Goal: Task Accomplishment & Management: Manage account settings

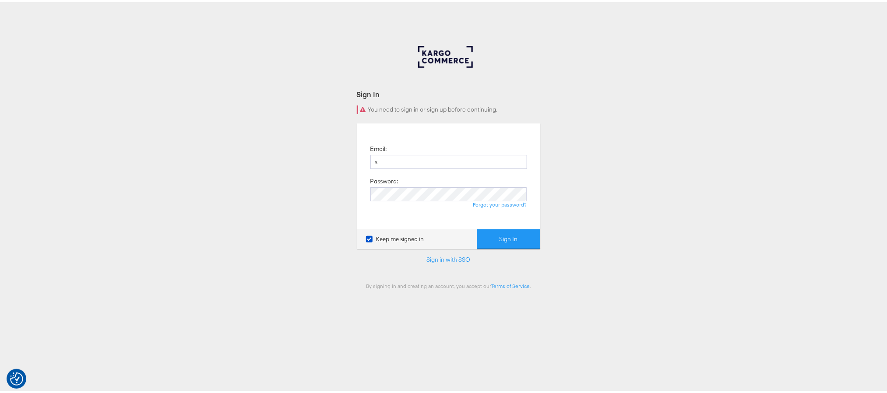
click at [477, 227] on button "Sign In" at bounding box center [508, 237] width 63 height 20
type input "sanjana.pradhan@kargo.com"
click at [477, 227] on button "Sign In" at bounding box center [508, 237] width 63 height 20
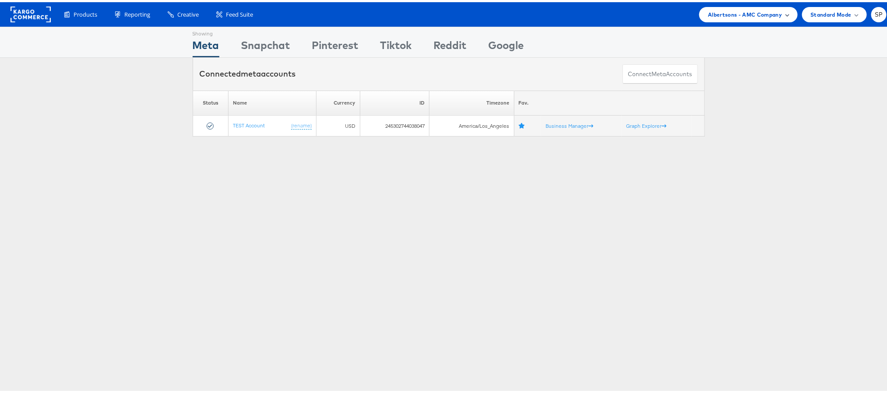
click at [749, 8] on span "Albertsons - AMC Company" at bounding box center [745, 12] width 74 height 9
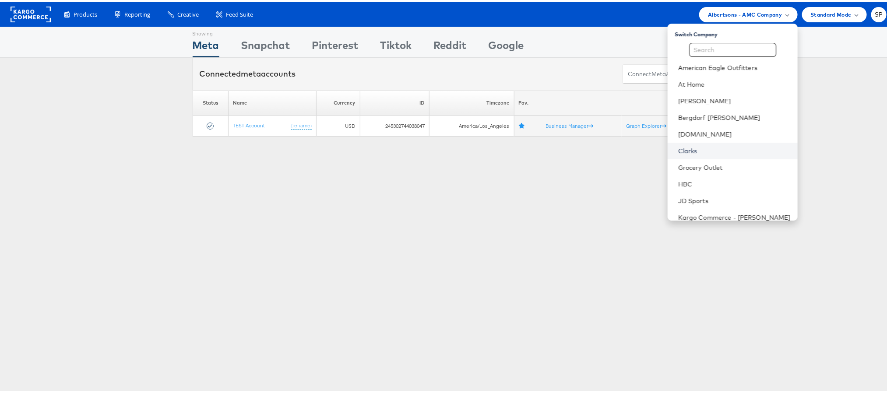
click at [678, 150] on link "Clarks" at bounding box center [734, 148] width 113 height 9
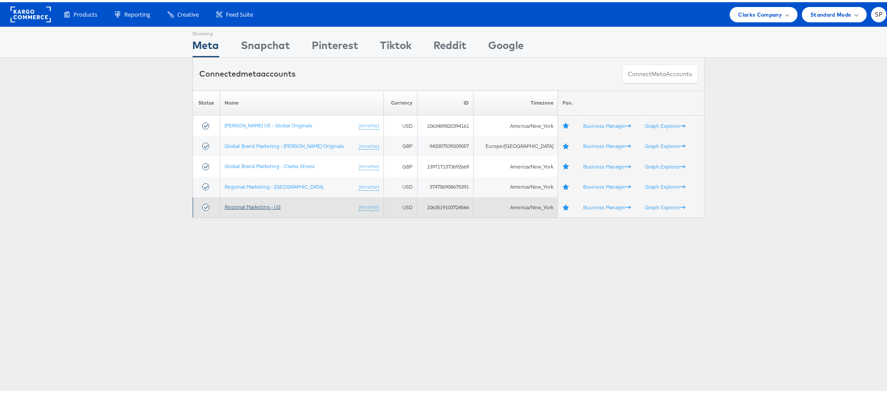
click at [239, 207] on link "Regional Marketing - US" at bounding box center [253, 204] width 56 height 7
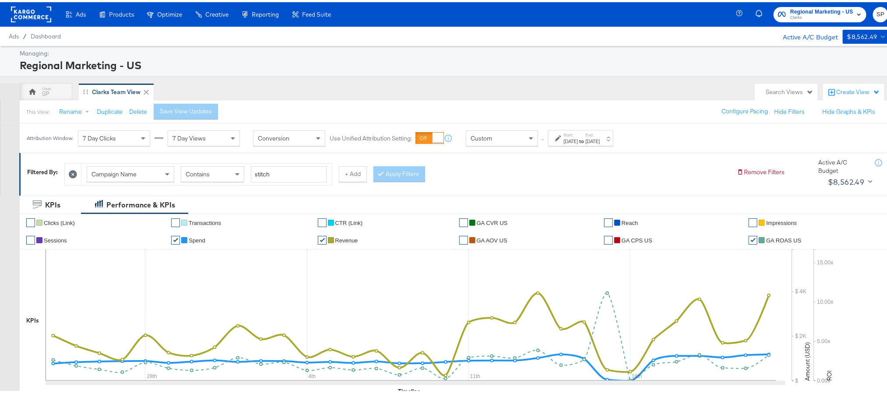
click at [600, 136] on label "End:" at bounding box center [592, 133] width 14 height 6
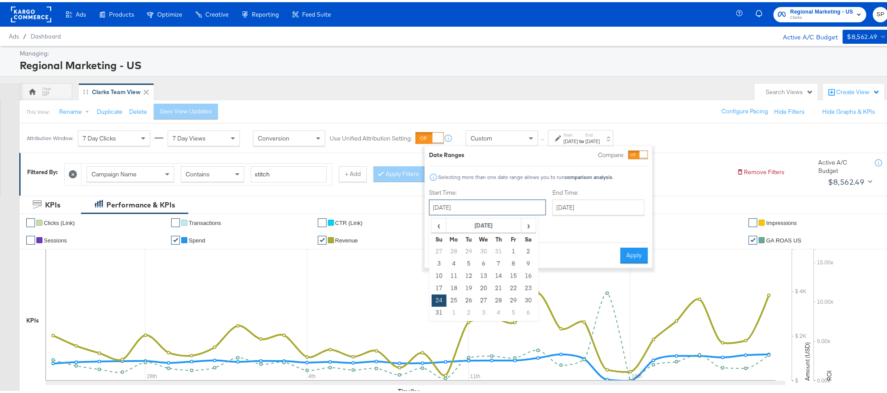
click at [477, 213] on input "[DATE]" at bounding box center [487, 205] width 117 height 16
click at [528, 288] on td "23" at bounding box center [528, 286] width 15 height 12
click at [492, 207] on input "August 23rd 2025" at bounding box center [487, 205] width 117 height 16
click at [522, 226] on span "›" at bounding box center [529, 223] width 14 height 13
click at [485, 283] on td "24" at bounding box center [484, 286] width 15 height 12
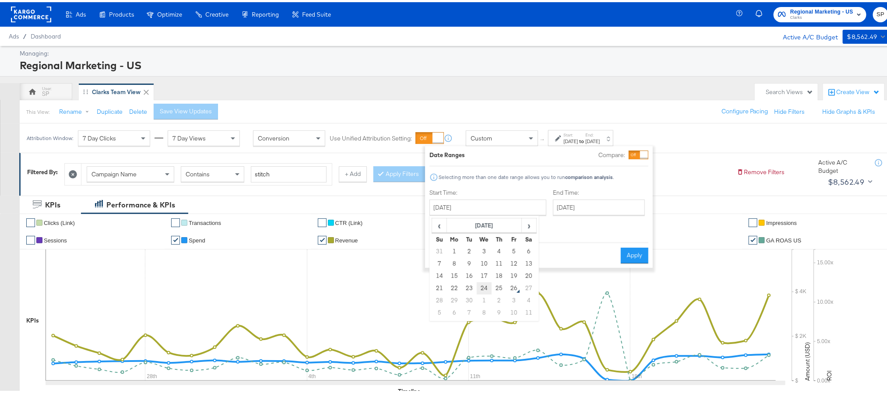
type input "September 24th 2025"
click at [638, 247] on button "Apply" at bounding box center [634, 254] width 28 height 16
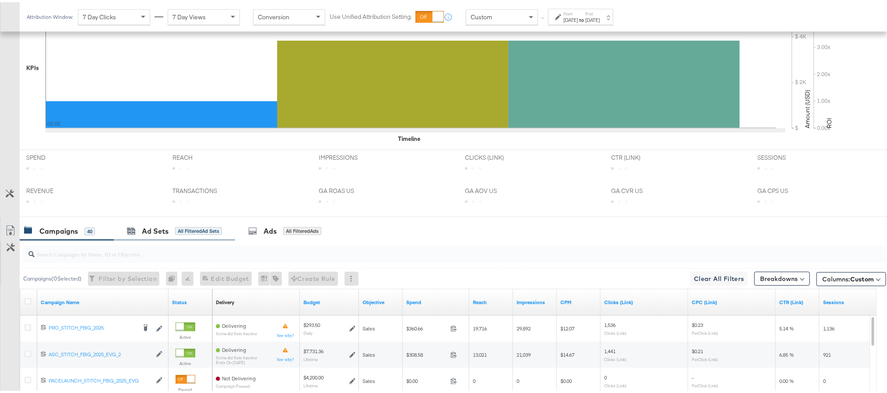
scroll to position [338, 0]
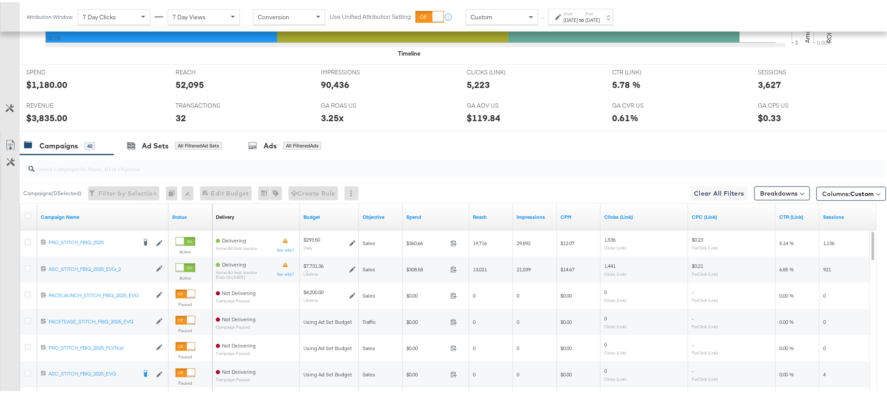
click at [46, 83] on div "$1,180.00" at bounding box center [46, 82] width 41 height 13
copy div "1,180.00"
click at [339, 84] on div "90,436" at bounding box center [335, 82] width 28 height 13
copy div "90,436"
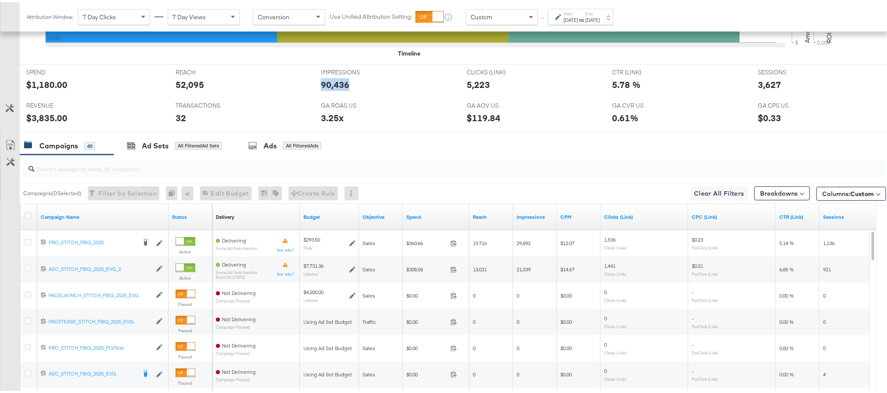
click at [339, 84] on div "90,436" at bounding box center [335, 82] width 28 height 13
click at [476, 83] on div "5,223" at bounding box center [478, 82] width 23 height 13
copy div "5,223"
click at [765, 88] on div "3,627" at bounding box center [769, 82] width 23 height 13
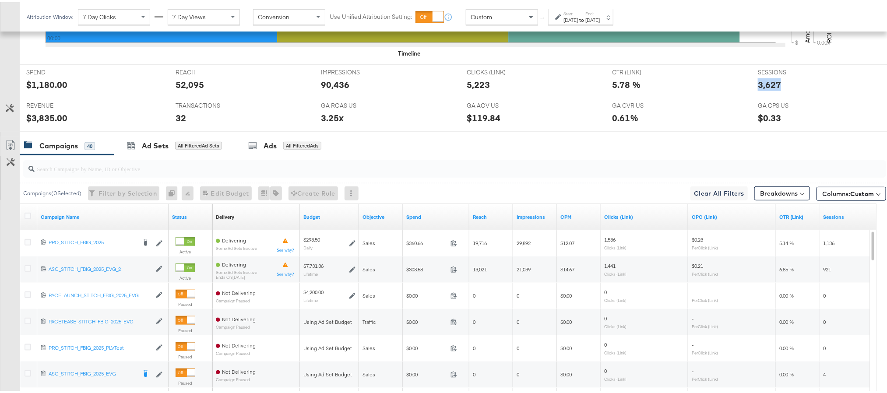
click at [765, 88] on div "3,627" at bounding box center [769, 82] width 23 height 13
copy div "3,627"
click at [50, 117] on div "$3,835.00" at bounding box center [46, 115] width 41 height 13
copy div "3,835.00"
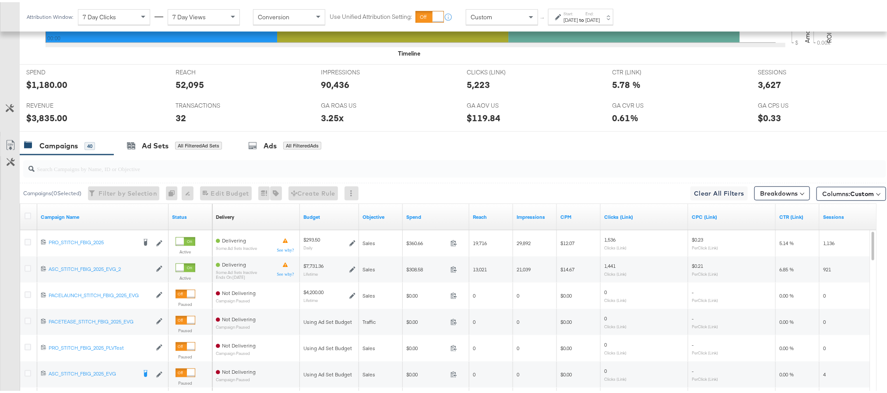
click at [578, 20] on div "Sep 24th 2025" at bounding box center [570, 17] width 14 height 7
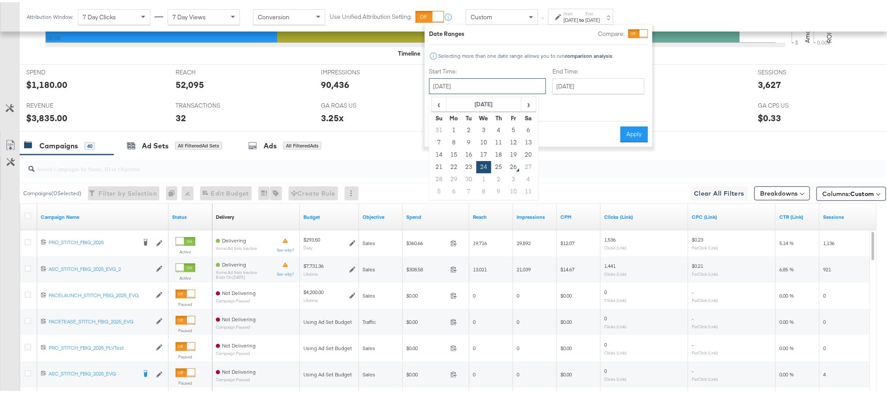
click at [480, 88] on input "September 24th 2025" at bounding box center [487, 84] width 117 height 16
click at [496, 164] on td "25" at bounding box center [498, 165] width 15 height 12
type input "September 25th 2025"
click at [627, 124] on button "Apply" at bounding box center [634, 132] width 28 height 16
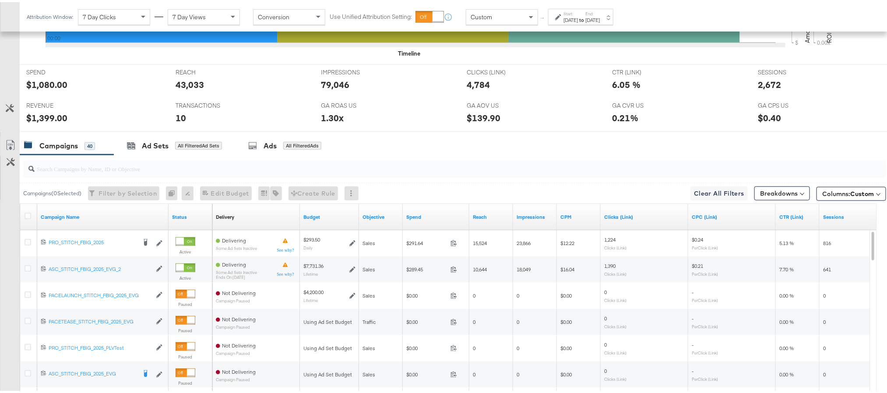
click at [49, 83] on div "$1,080.00" at bounding box center [46, 82] width 41 height 13
copy div "1,080.00"
click at [326, 87] on div "79,046" at bounding box center [335, 82] width 28 height 13
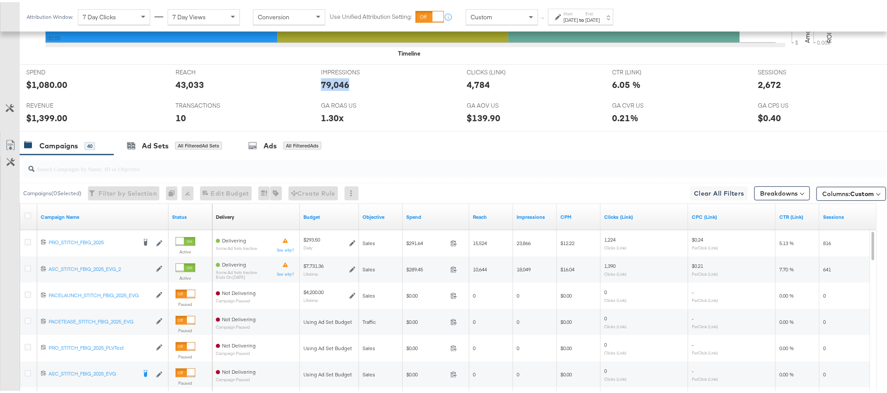
copy div "79,046"
click at [470, 83] on div "4,784" at bounding box center [478, 82] width 23 height 13
copy div "4,784"
click at [765, 87] on div "2,672" at bounding box center [769, 82] width 23 height 13
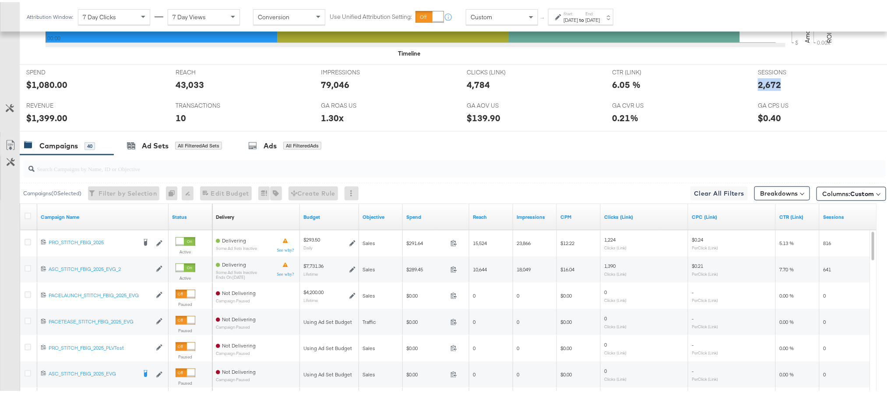
click at [765, 87] on div "2,672" at bounding box center [769, 82] width 23 height 13
copy div "2,672"
click at [43, 116] on div "$1,399.00" at bounding box center [46, 115] width 41 height 13
copy div "1,399.00"
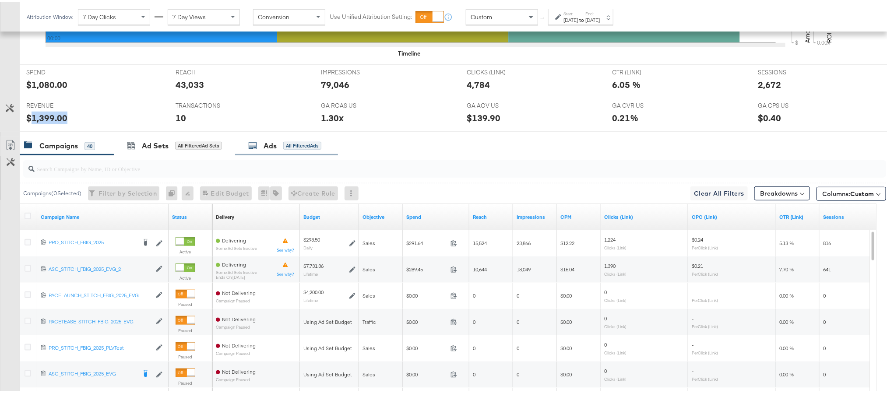
scroll to position [0, 0]
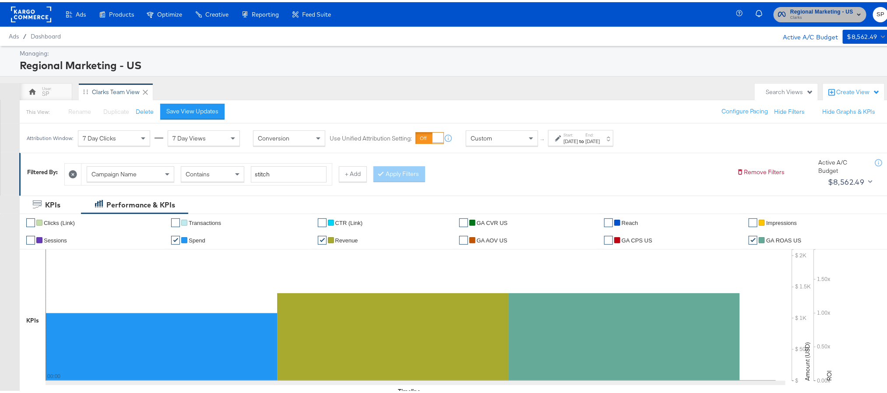
click at [821, 13] on span "Clarks" at bounding box center [821, 15] width 63 height 7
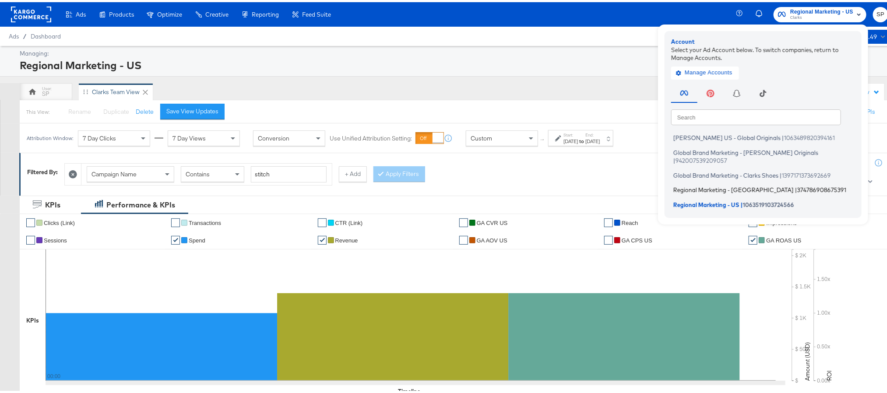
click at [721, 184] on span "Regional Marketing - [GEOGRAPHIC_DATA]" at bounding box center [733, 187] width 120 height 7
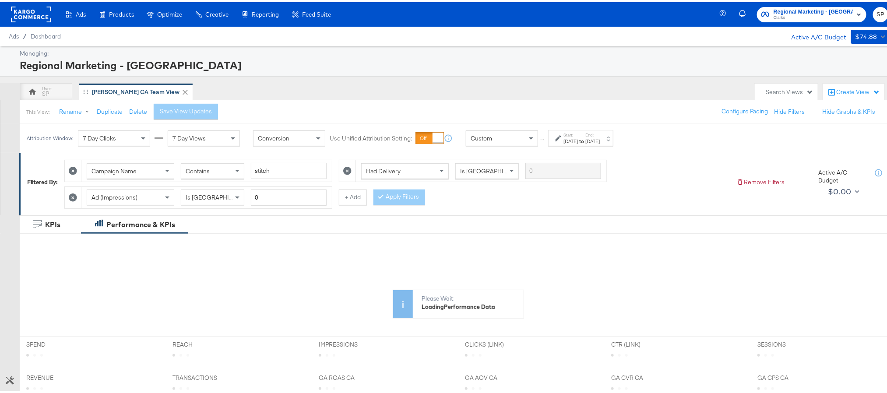
click at [578, 138] on div "[DATE]" at bounding box center [570, 139] width 14 height 7
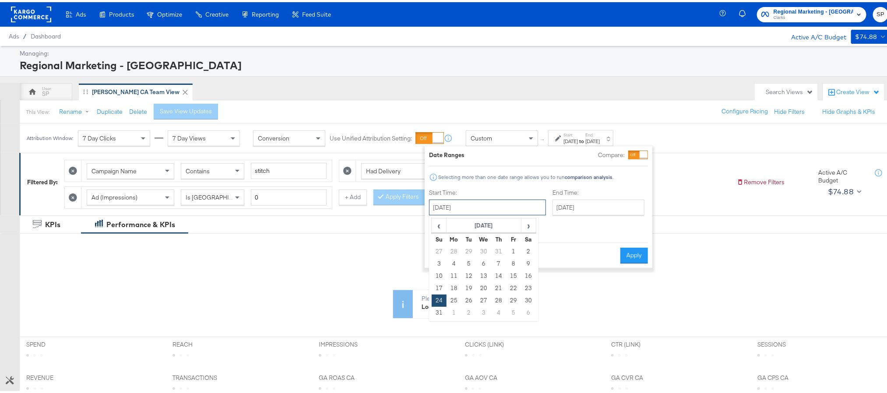
click at [476, 209] on input "August 24th 2025" at bounding box center [487, 205] width 117 height 16
click at [524, 225] on span "›" at bounding box center [529, 223] width 14 height 13
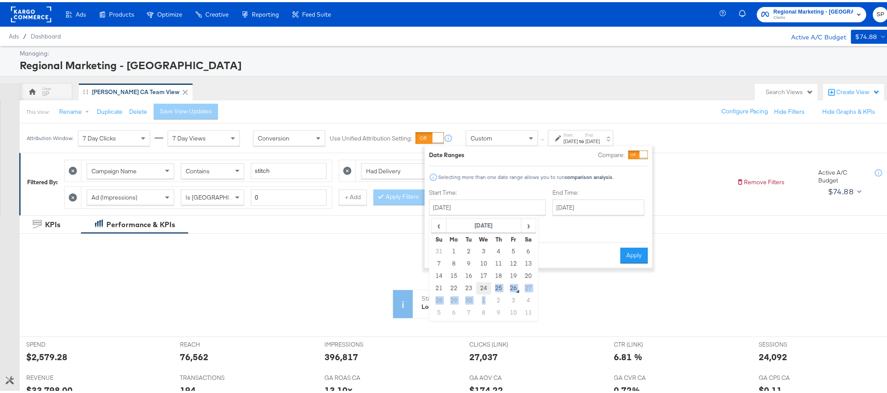
click at [485, 289] on tbody "31 1 2 3 4 5 6 7 8 9 10 11 12 13 14 15 16 17 18 19 20 21 22 23 24 25 26 27 28 2…" at bounding box center [484, 280] width 105 height 74
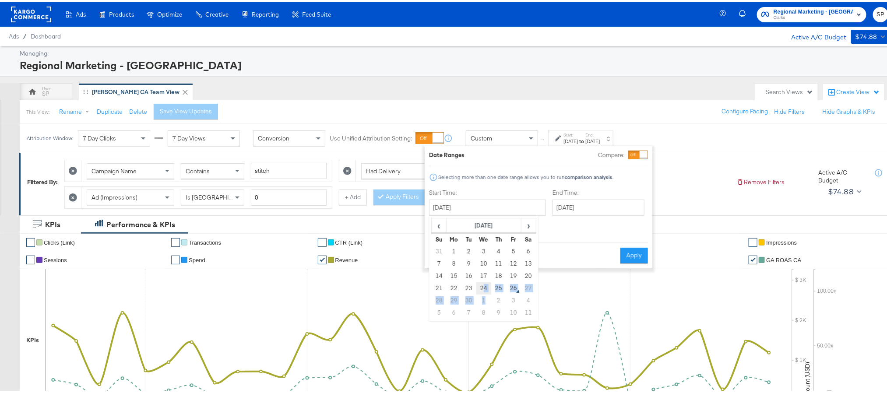
click at [485, 289] on td "24" at bounding box center [483, 286] width 15 height 12
type input "September 24th 2025"
click at [636, 249] on button "Apply" at bounding box center [634, 254] width 28 height 16
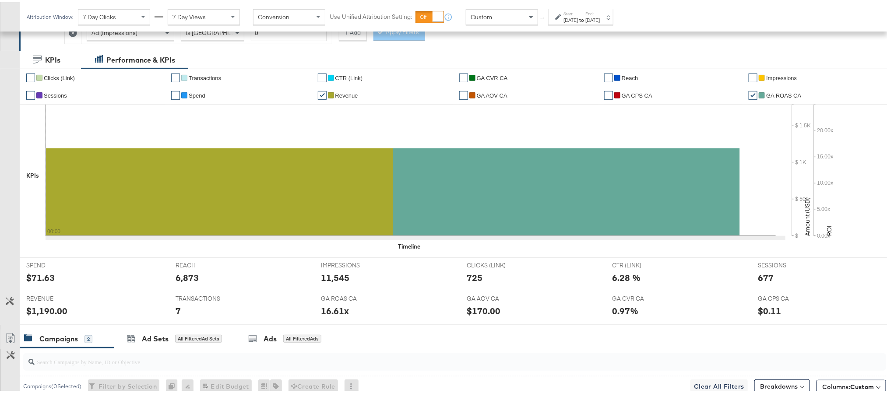
scroll to position [165, 0]
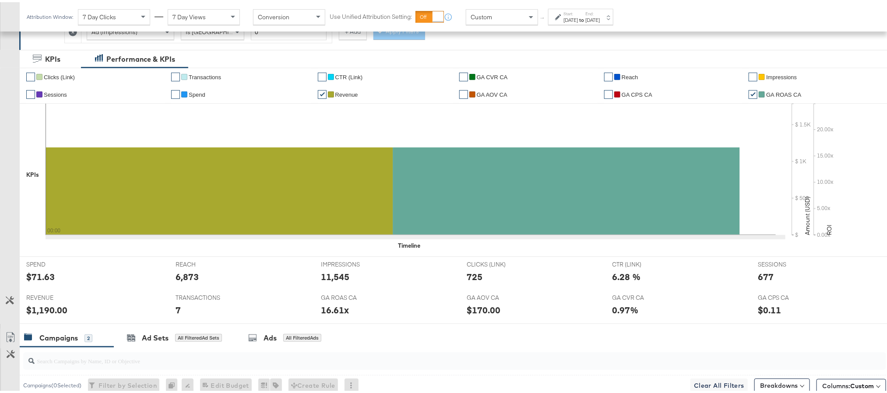
click at [35, 278] on div "$71.63" at bounding box center [40, 274] width 28 height 13
copy div "71.63"
click at [340, 281] on div "11,545" at bounding box center [335, 274] width 28 height 13
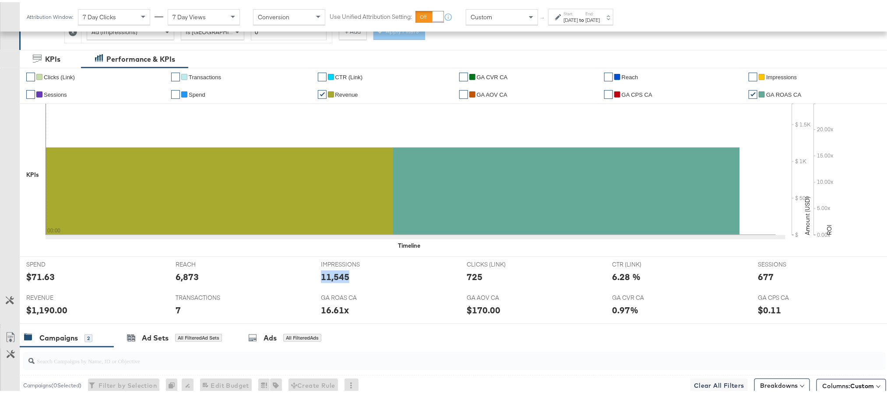
copy div "11,545"
click at [467, 280] on div "725" at bounding box center [475, 274] width 16 height 13
copy div "725"
click at [467, 280] on div "725" at bounding box center [475, 274] width 16 height 13
click at [759, 279] on div "677" at bounding box center [766, 274] width 16 height 13
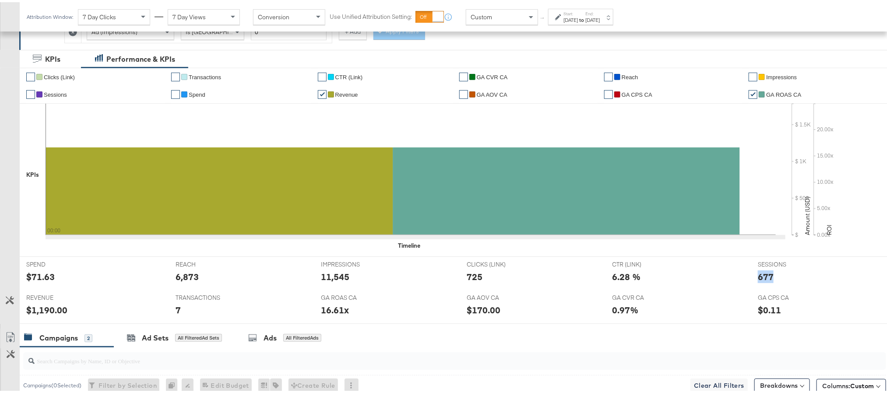
click at [759, 279] on div "677" at bounding box center [766, 274] width 16 height 13
copy div "677"
click at [46, 309] on div "$1,190.00" at bounding box center [46, 308] width 41 height 13
copy div "1,190.00"
click at [46, 309] on div "$1,190.00" at bounding box center [46, 308] width 41 height 13
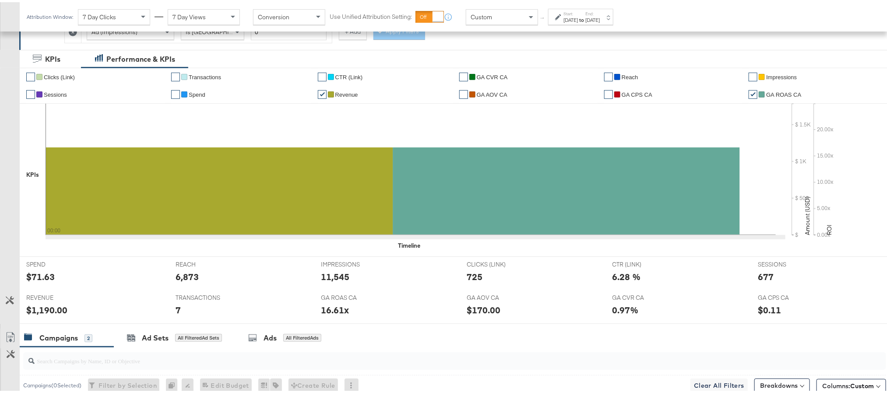
click at [578, 13] on label "Start:" at bounding box center [570, 12] width 14 height 6
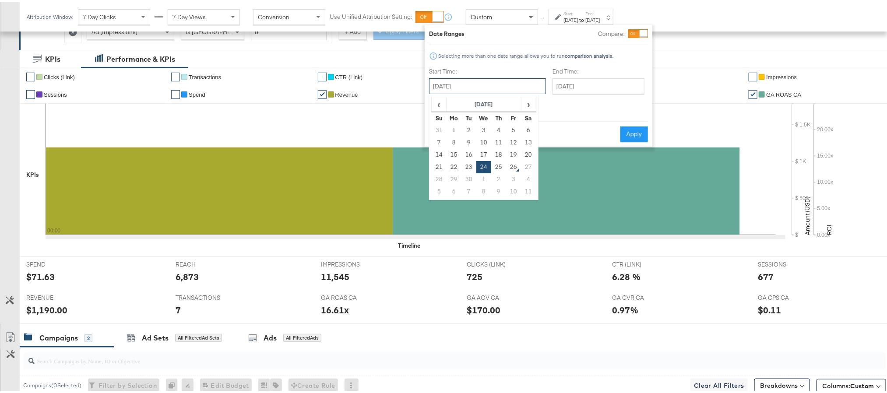
click at [508, 83] on input "September 24th 2025" at bounding box center [487, 84] width 117 height 16
click at [498, 165] on td "25" at bounding box center [498, 165] width 15 height 12
type input "September 25th 2025"
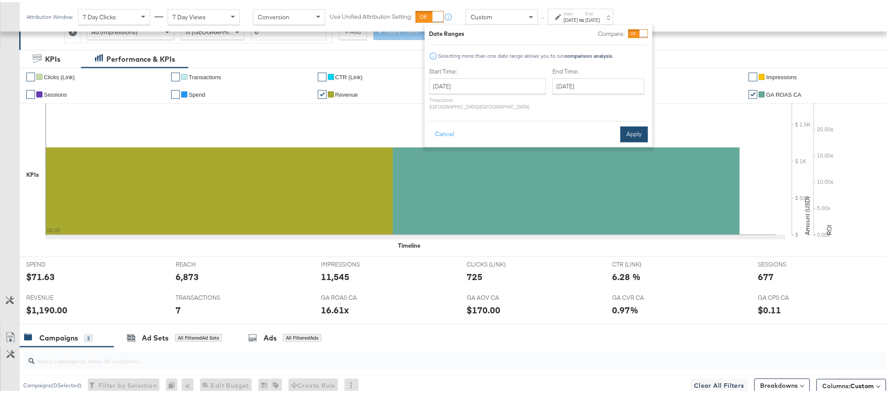
click at [629, 130] on button "Apply" at bounding box center [634, 132] width 28 height 16
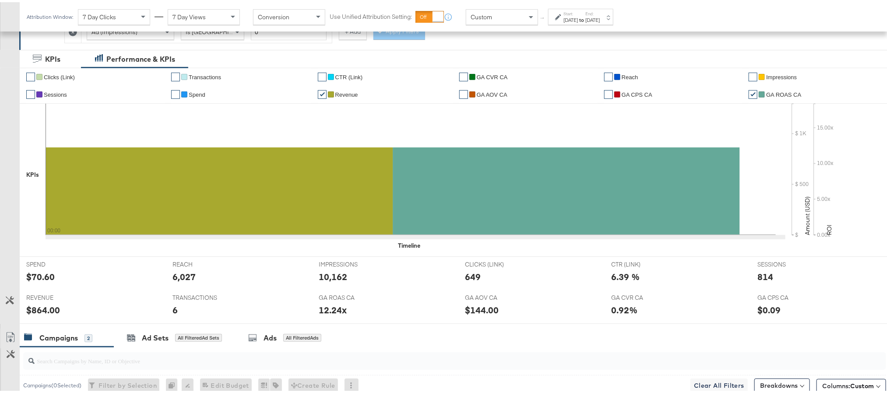
click at [37, 278] on div "$70.60" at bounding box center [40, 274] width 28 height 13
copy div "70.60"
click at [186, 277] on div "6,027" at bounding box center [183, 274] width 23 height 13
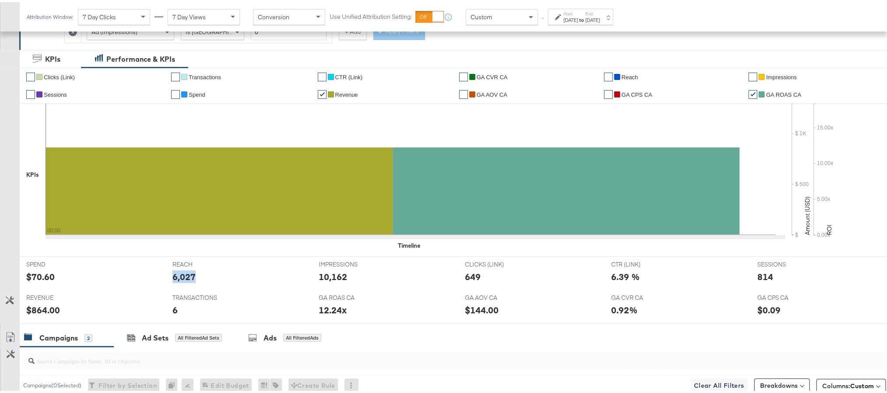
copy div "6,027"
click at [334, 278] on div "10,162" at bounding box center [333, 274] width 28 height 13
copy div "10,162"
click at [334, 278] on div "10,162" at bounding box center [333, 274] width 28 height 13
click at [465, 274] on div "649" at bounding box center [473, 274] width 16 height 13
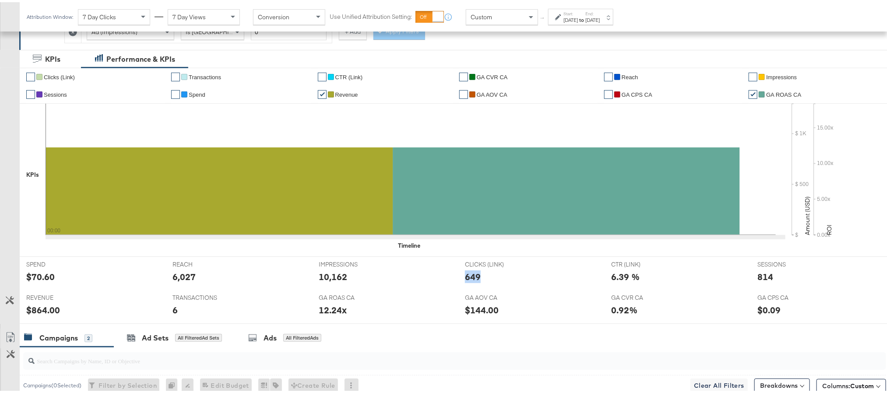
click at [465, 274] on div "649" at bounding box center [473, 274] width 16 height 13
copy div "649"
click at [759, 277] on div "814" at bounding box center [765, 274] width 16 height 13
copy div "814"
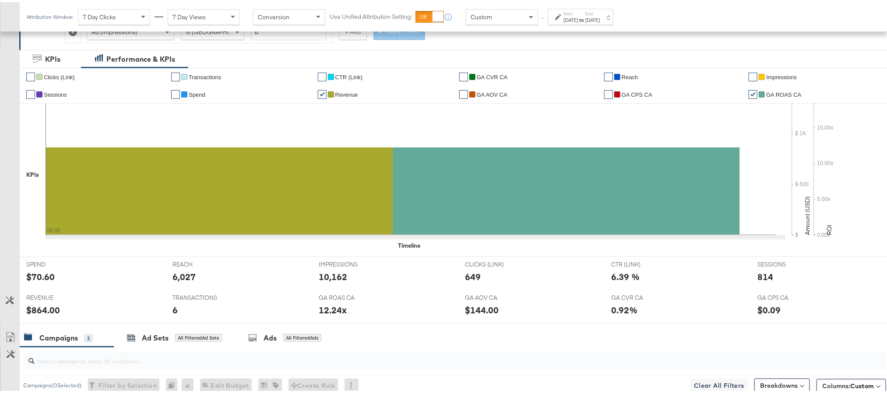
click at [42, 310] on div "$864.00" at bounding box center [43, 308] width 34 height 13
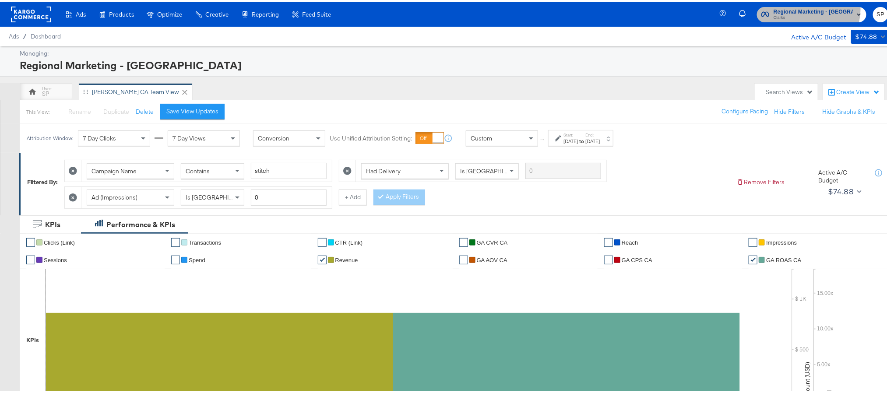
click at [814, 7] on span "Regional Marketing - CA" at bounding box center [814, 9] width 80 height 9
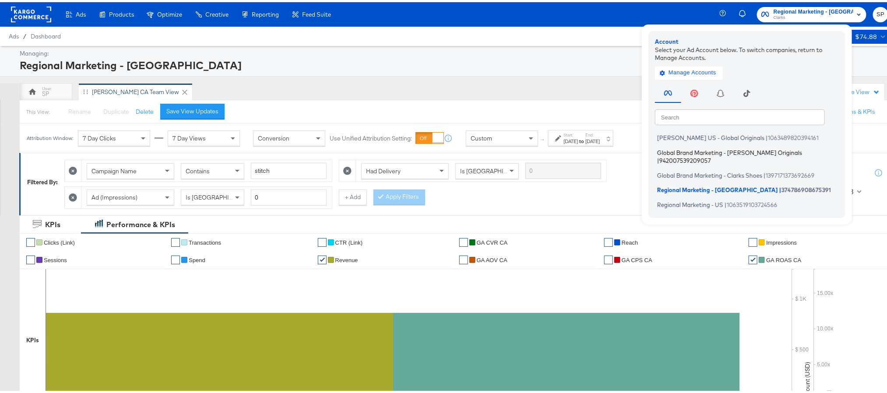
click at [716, 153] on span "Global Brand Marketing - Clarks Originals" at bounding box center [729, 150] width 145 height 7
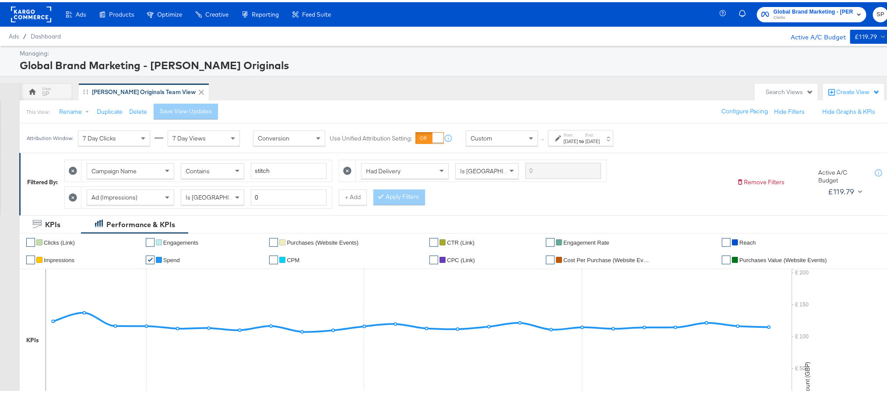
click at [578, 133] on label "Start:" at bounding box center [570, 133] width 14 height 6
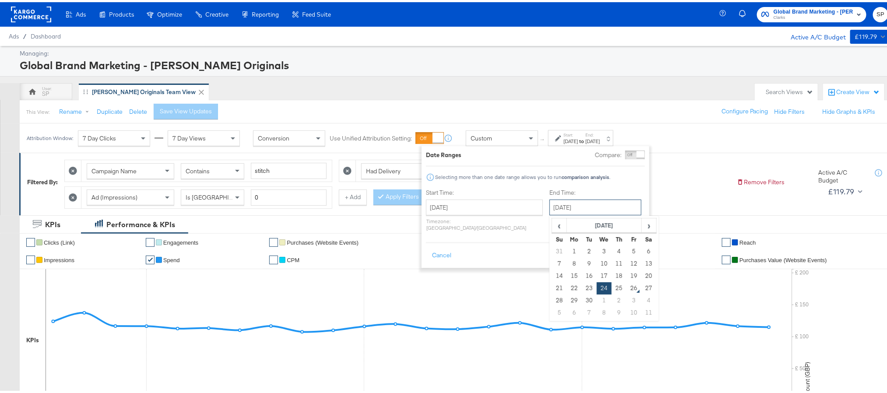
click at [584, 210] on input "[DATE]" at bounding box center [595, 205] width 92 height 16
click at [612, 285] on td "25" at bounding box center [619, 286] width 15 height 12
type input "September 25th 2025"
click at [629, 250] on button "Apply" at bounding box center [631, 254] width 28 height 16
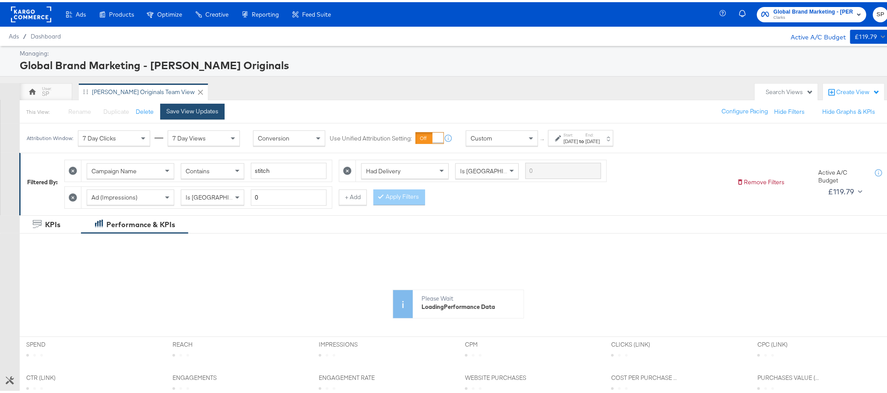
click at [211, 110] on div "Save View Updates" at bounding box center [192, 109] width 52 height 8
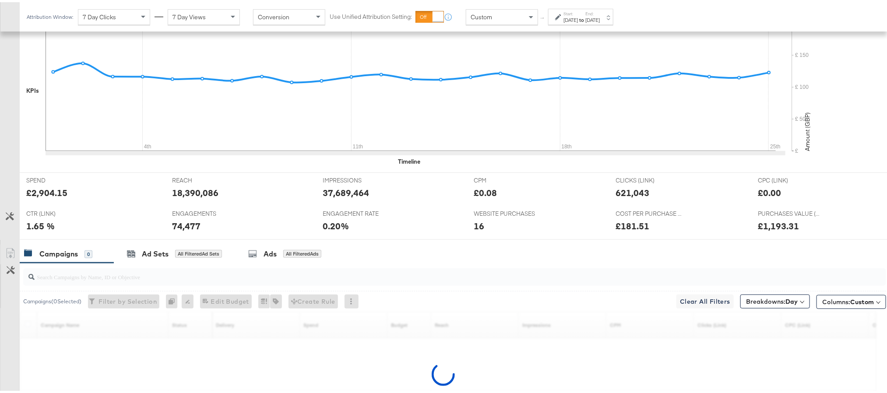
scroll to position [264, 0]
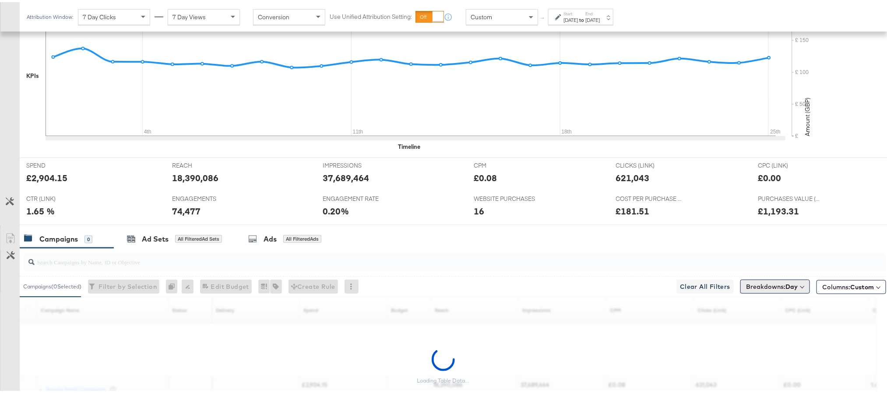
click at [770, 285] on span "Breakdowns: Day" at bounding box center [772, 284] width 52 height 9
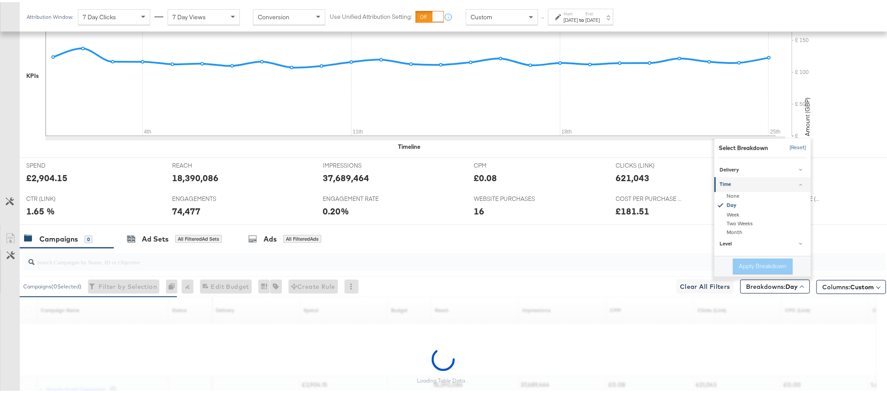
click at [786, 150] on button "[Reset]" at bounding box center [796, 146] width 22 height 14
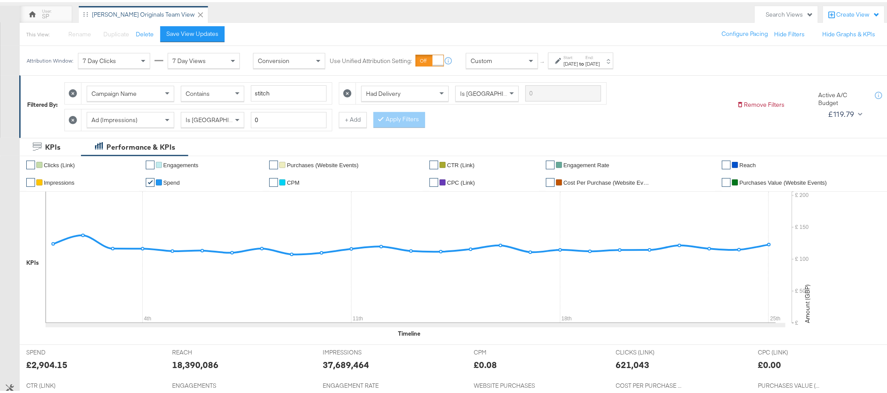
scroll to position [76, 0]
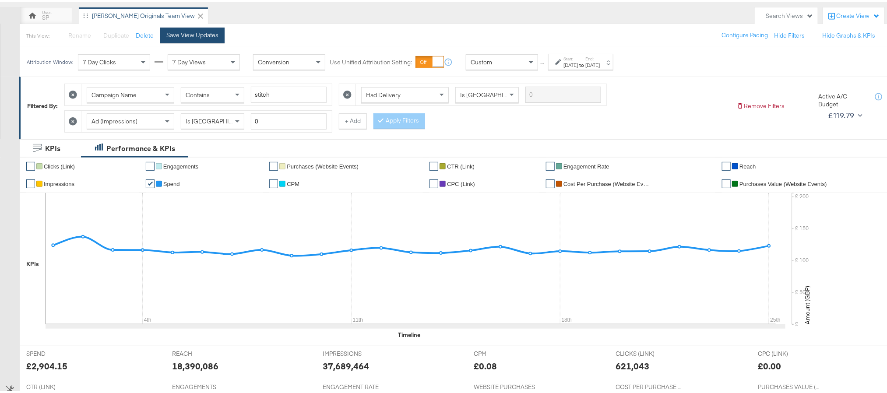
click at [176, 29] on div "Save View Updates" at bounding box center [192, 33] width 52 height 8
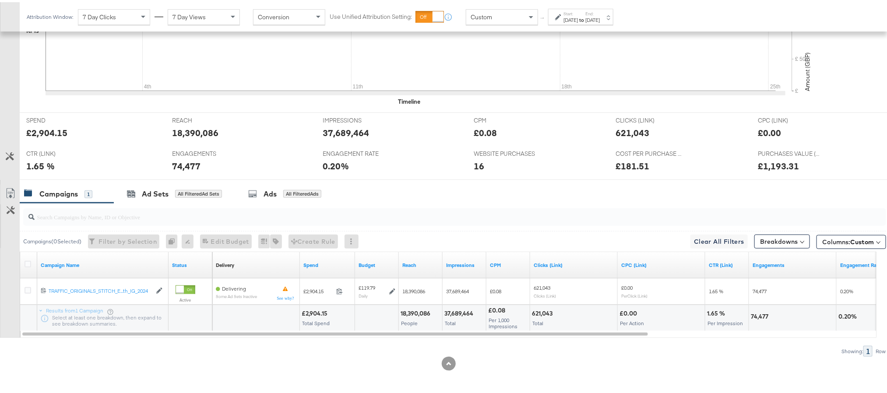
scroll to position [313, 0]
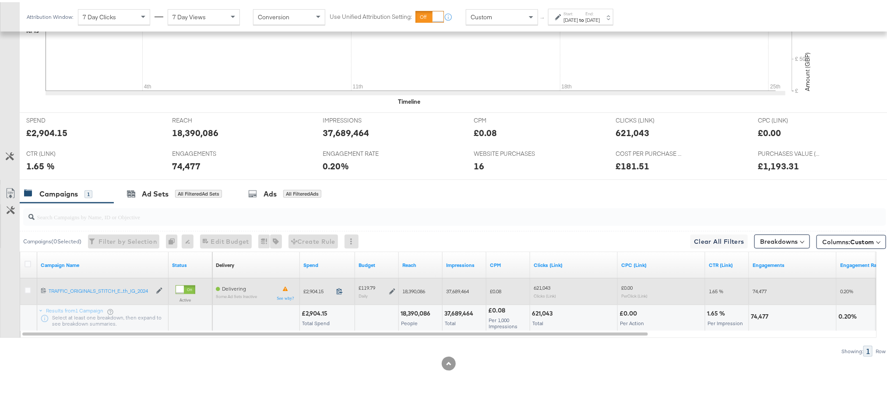
click at [341, 289] on icon at bounding box center [340, 289] width 6 height 6
click at [391, 290] on icon at bounding box center [392, 289] width 6 height 6
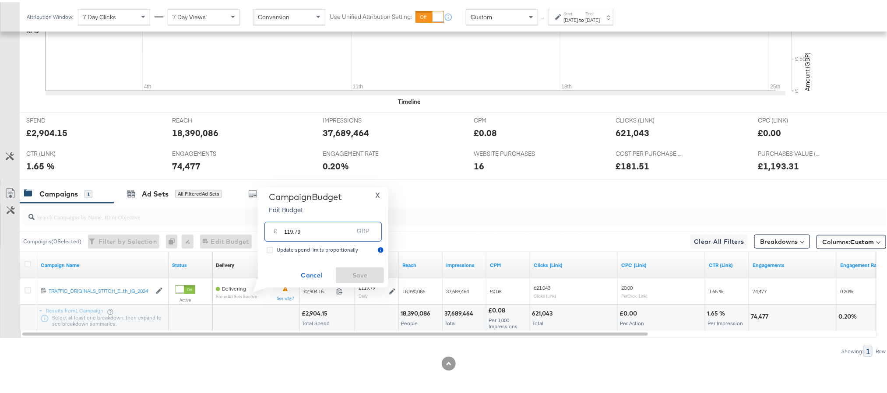
click at [305, 231] on input "119.79" at bounding box center [318, 226] width 69 height 19
paste input "£119.17"
type input "119.17"
click at [358, 274] on span "Save" at bounding box center [359, 273] width 41 height 11
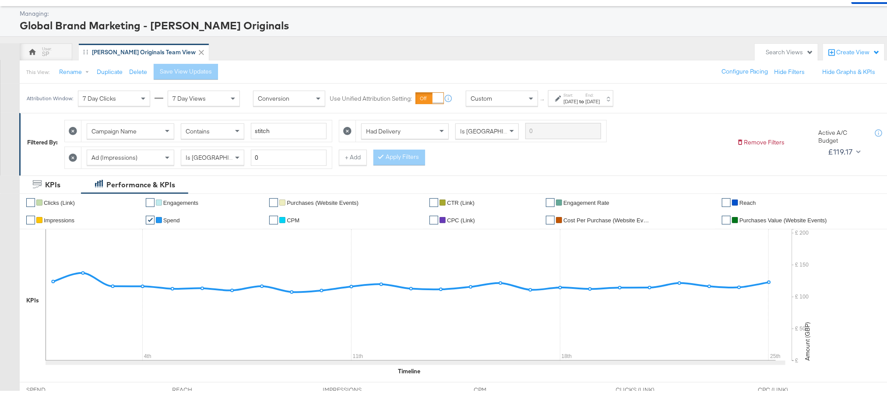
scroll to position [38, 0]
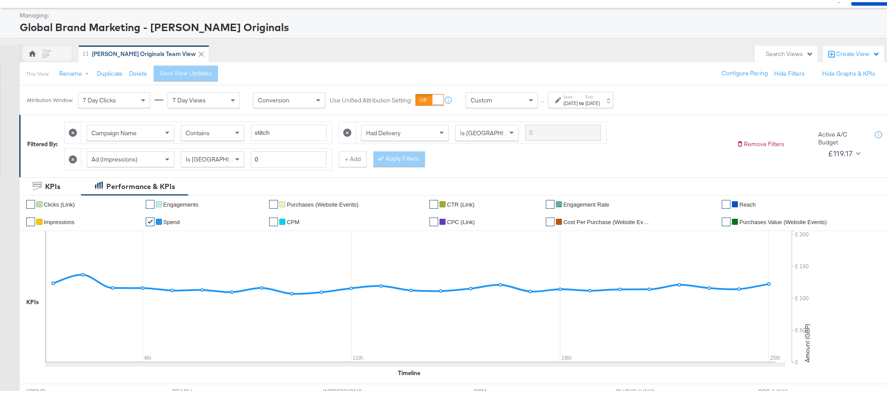
click at [585, 102] on strong "to" at bounding box center [581, 101] width 7 height 7
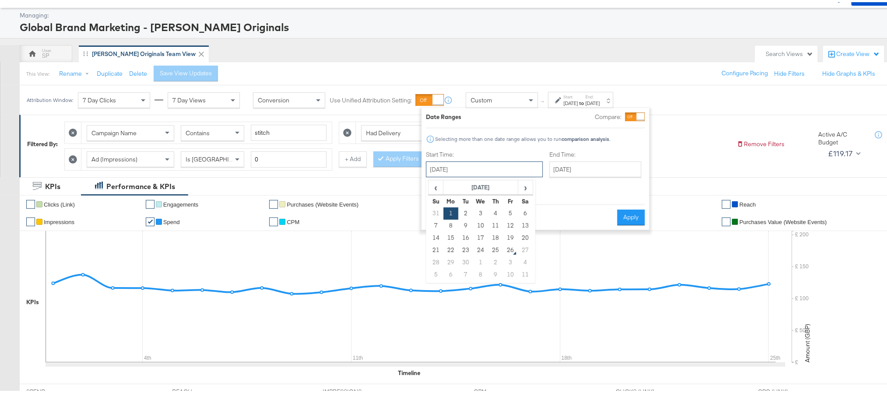
click at [491, 172] on input "September 1st 2025" at bounding box center [484, 167] width 117 height 16
click at [474, 246] on td "24" at bounding box center [480, 248] width 15 height 12
type input "September 24th 2025"
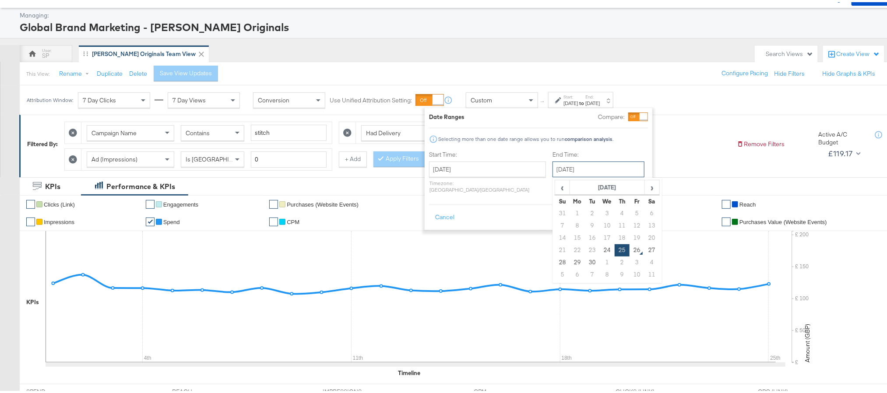
click at [575, 163] on input "September 25th 2025" at bounding box center [598, 167] width 92 height 16
click at [600, 247] on td "24" at bounding box center [607, 248] width 15 height 12
type input "September 24th 2025"
click at [630, 210] on button "Apply" at bounding box center [634, 216] width 28 height 16
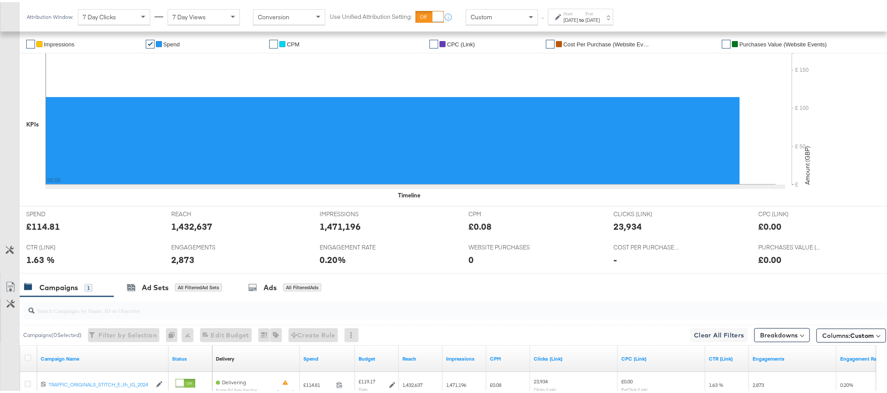
scroll to position [217, 0]
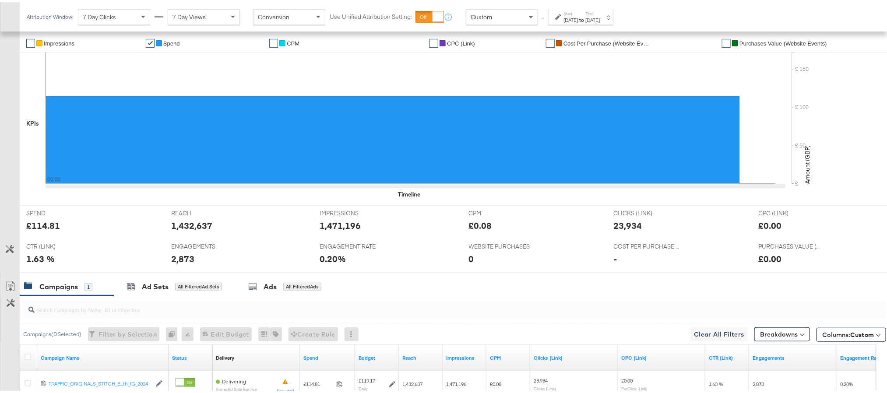
click at [41, 225] on div "£114.81" at bounding box center [43, 223] width 34 height 13
copy div "114.81"
click at [41, 225] on div "£114.81" at bounding box center [43, 223] width 34 height 13
click at [185, 227] on div "1,432,637" at bounding box center [191, 223] width 41 height 13
copy div "1,432,637"
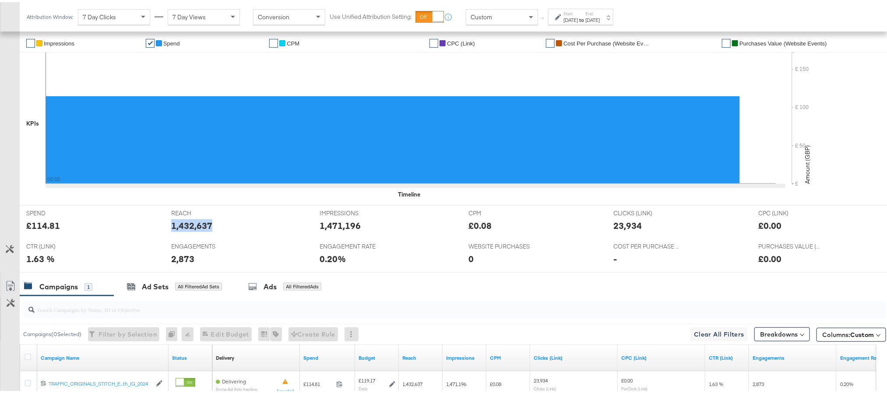
click at [185, 227] on div "1,432,637" at bounding box center [191, 223] width 41 height 13
click at [328, 227] on div "1,471,196" at bounding box center [340, 223] width 41 height 13
copy div "1,471,196"
click at [620, 230] on div "23,934" at bounding box center [627, 223] width 28 height 13
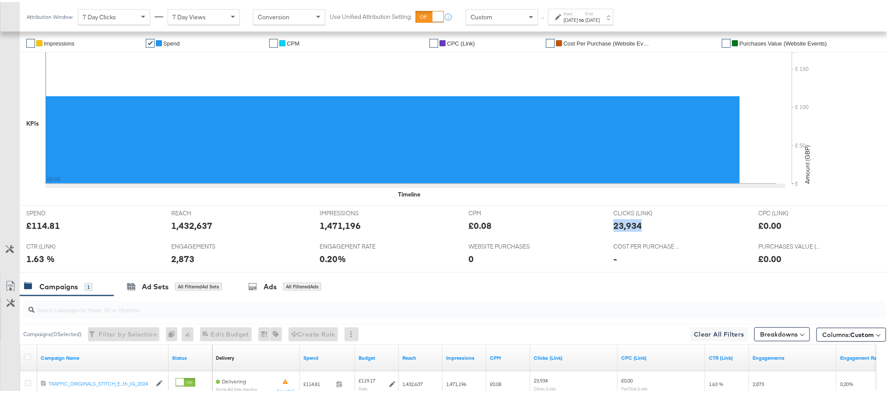
copy div "23,934"
click at [620, 230] on div "23,934" at bounding box center [627, 223] width 28 height 13
click at [176, 263] on div "2,873" at bounding box center [182, 256] width 23 height 13
copy div "2,873"
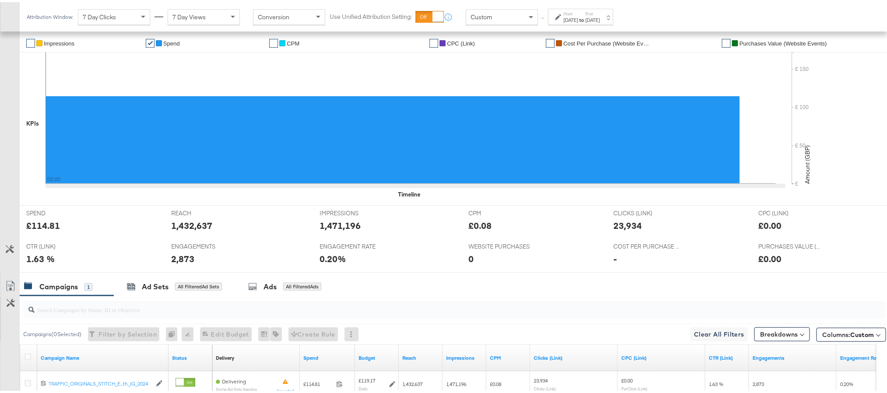
click at [569, 17] on div "Sep 24th 2025" at bounding box center [570, 17] width 14 height 7
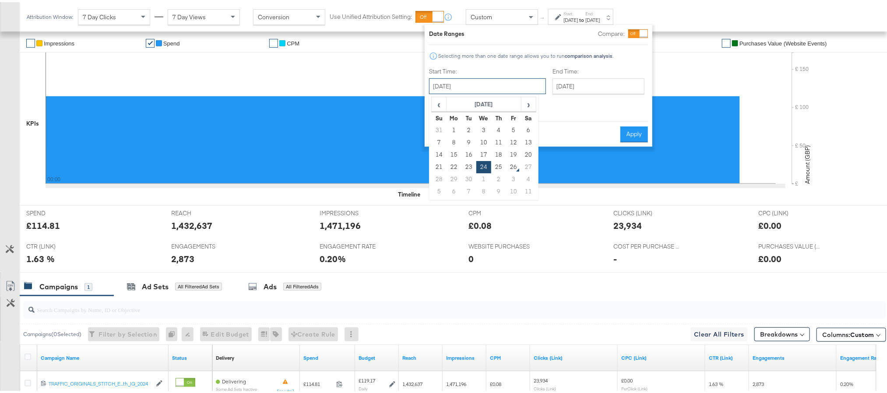
click at [489, 76] on input "September 24th 2025" at bounding box center [487, 84] width 117 height 16
click at [497, 165] on td "25" at bounding box center [498, 165] width 15 height 12
type input "September 25th 2025"
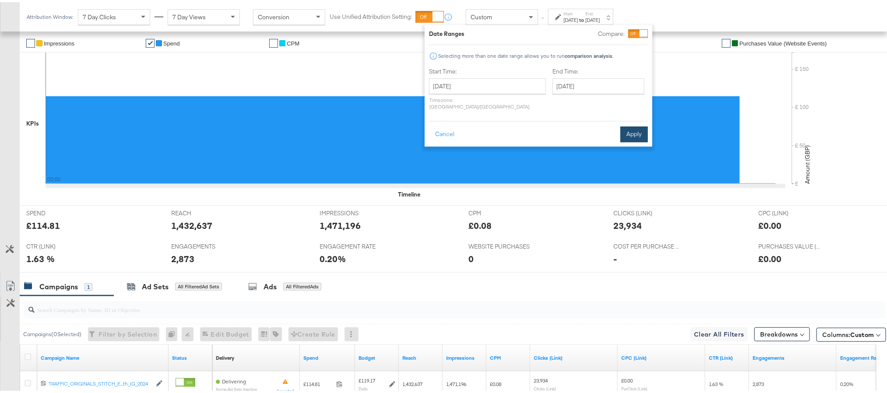
click at [628, 126] on button "Apply" at bounding box center [634, 132] width 28 height 16
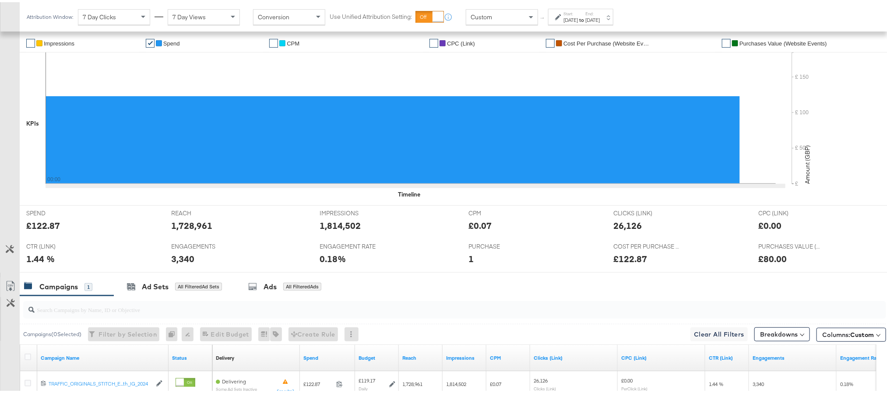
click at [35, 228] on div "£122.87" at bounding box center [43, 223] width 34 height 13
copy div "122.87"
click at [182, 226] on div "1,728,961" at bounding box center [191, 223] width 41 height 13
copy div "1,728,961"
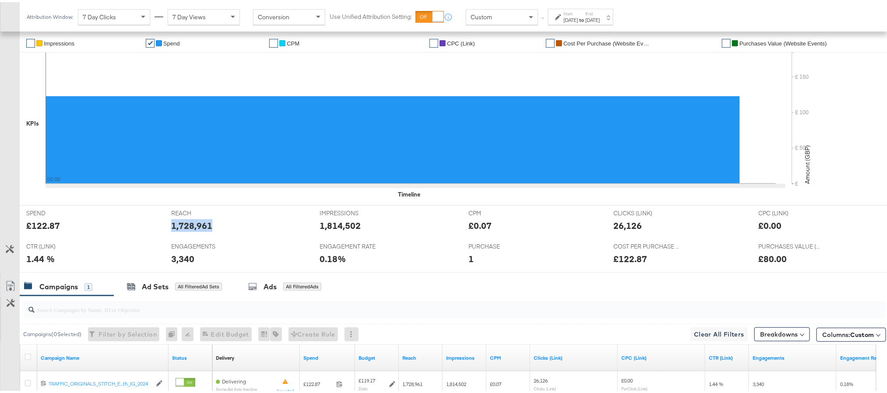
click at [182, 226] on div "1,728,961" at bounding box center [191, 223] width 41 height 13
click at [334, 226] on div "1,814,502" at bounding box center [340, 223] width 41 height 13
copy div "1,814,502"
click at [615, 224] on div "26,126" at bounding box center [627, 223] width 28 height 13
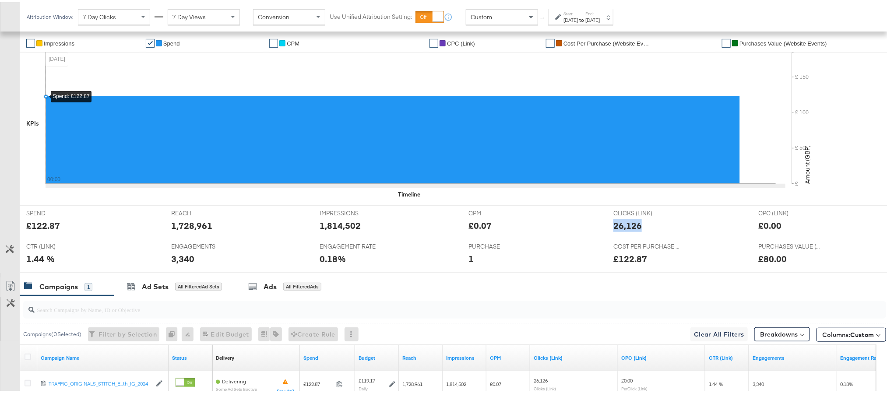
click at [615, 224] on div "26,126" at bounding box center [627, 223] width 28 height 13
copy div "26,126"
click at [179, 262] on div "3,340" at bounding box center [182, 256] width 23 height 13
copy div "3,340"
click at [179, 262] on div "3,340" at bounding box center [182, 256] width 23 height 13
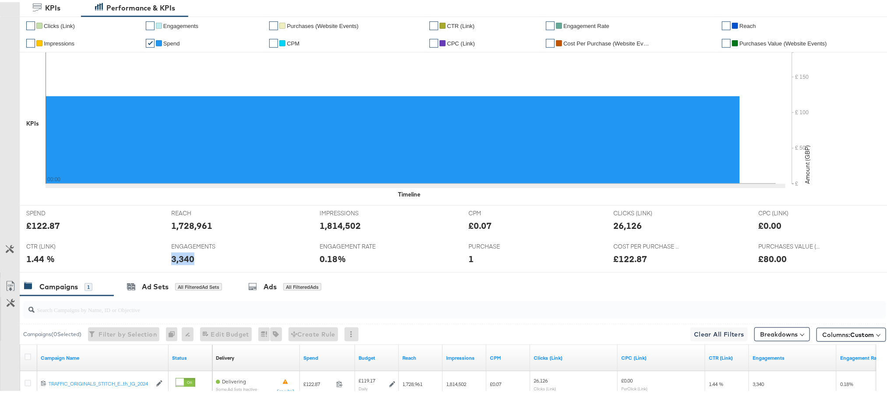
scroll to position [0, 0]
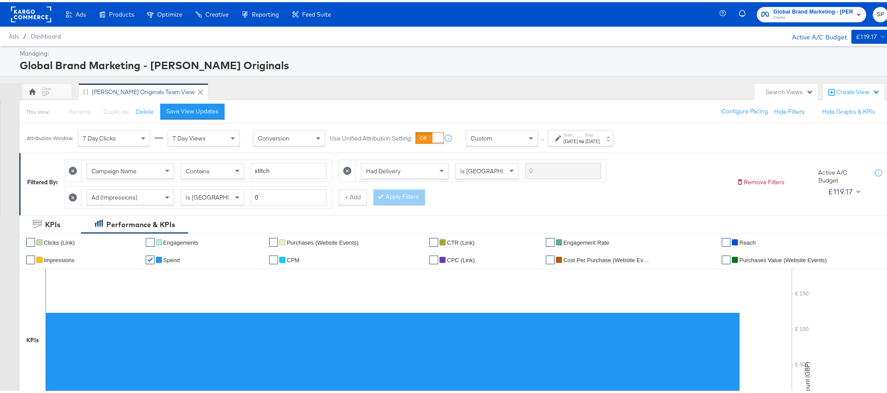
click at [815, 14] on span "Clarks" at bounding box center [814, 15] width 80 height 7
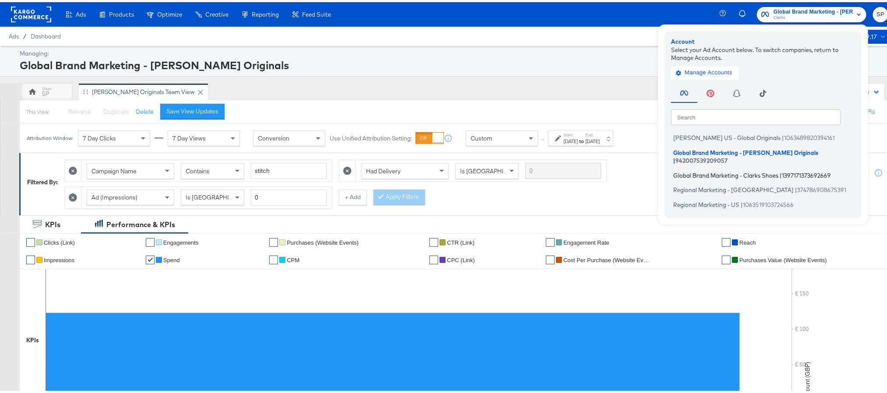
click at [730, 169] on span "Global Brand Marketing - Clarks Shoes" at bounding box center [725, 172] width 105 height 7
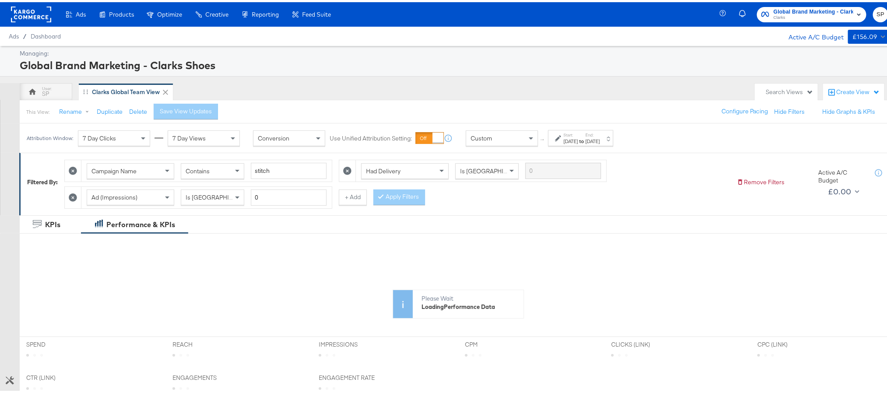
click at [600, 138] on div "Sep 24th 2025" at bounding box center [592, 139] width 14 height 7
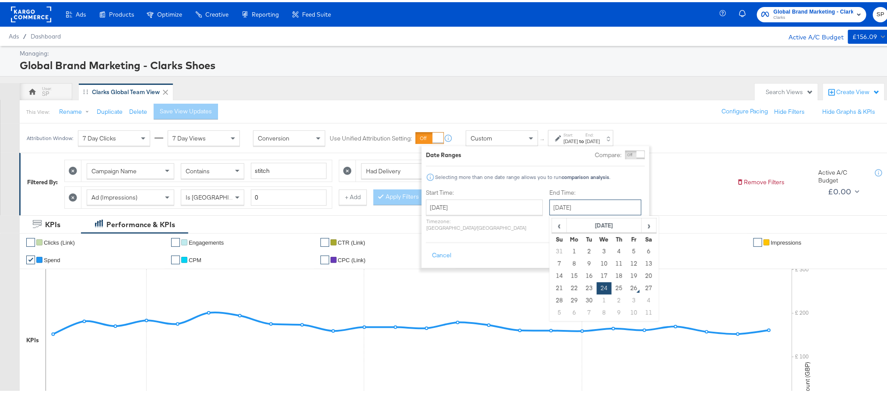
click at [572, 204] on input "September 24th 2025" at bounding box center [595, 205] width 92 height 16
click at [612, 287] on td "25" at bounding box center [619, 286] width 15 height 12
type input "September 25th 2025"
click at [632, 248] on button "Apply" at bounding box center [631, 254] width 28 height 16
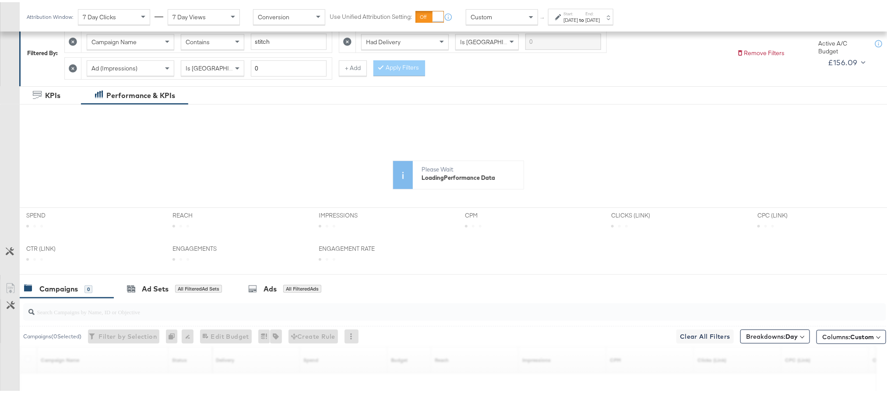
scroll to position [130, 0]
click at [800, 335] on span at bounding box center [802, 333] width 4 height 4
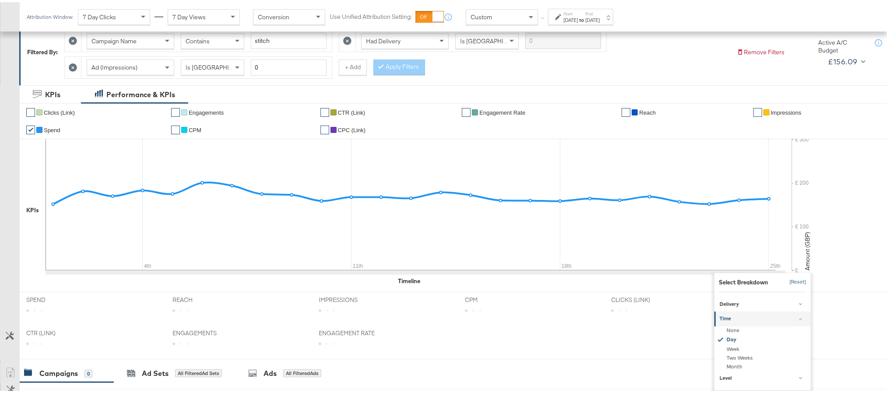
click at [785, 282] on button "[Reset]" at bounding box center [796, 280] width 22 height 14
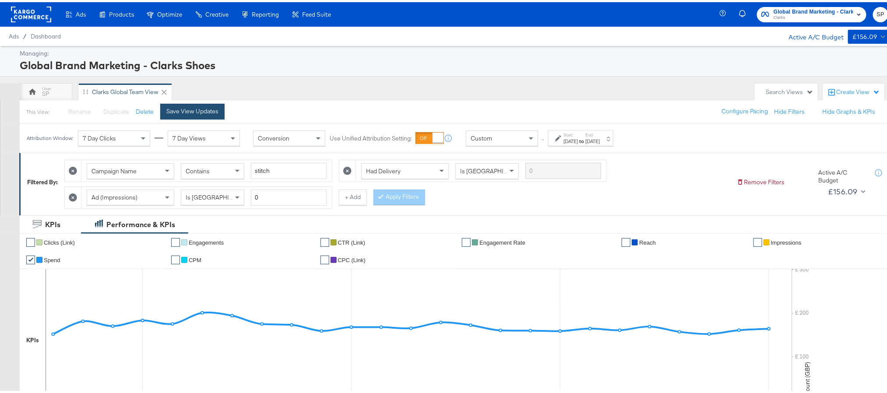
click at [208, 115] on button "Save View Updates" at bounding box center [192, 110] width 64 height 16
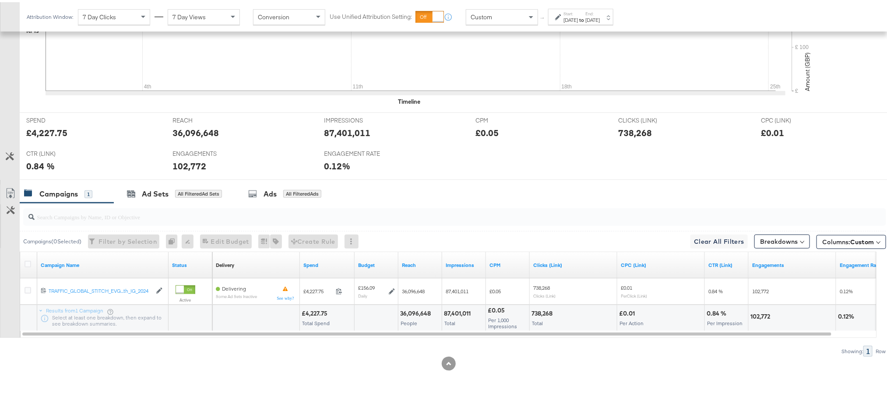
scroll to position [313, 0]
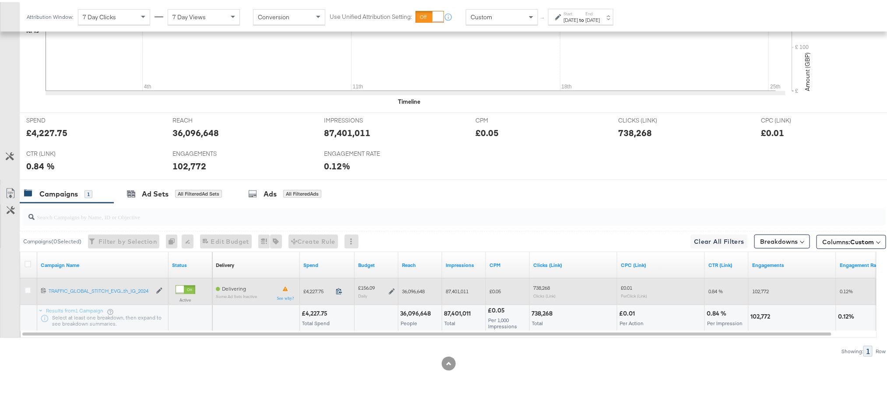
click at [340, 288] on icon at bounding box center [339, 289] width 7 height 7
click at [392, 291] on icon at bounding box center [392, 289] width 6 height 6
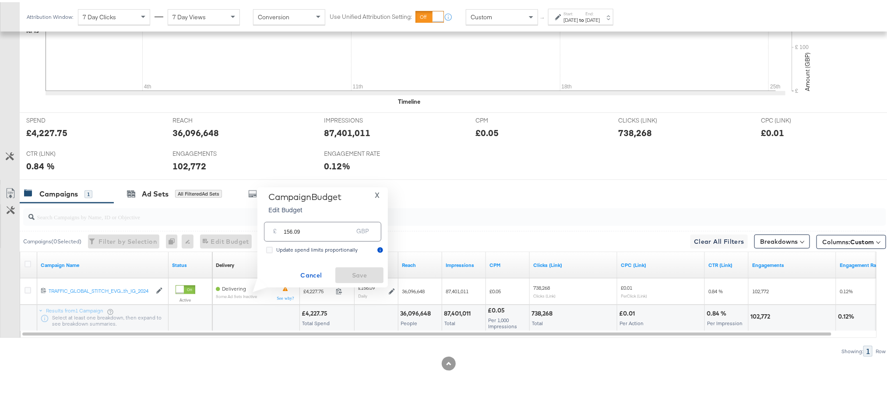
click at [335, 236] on div "£ 156.09 GBP" at bounding box center [322, 230] width 117 height 20
paste input "£154.45"
paste input "£"
type input "154.45"
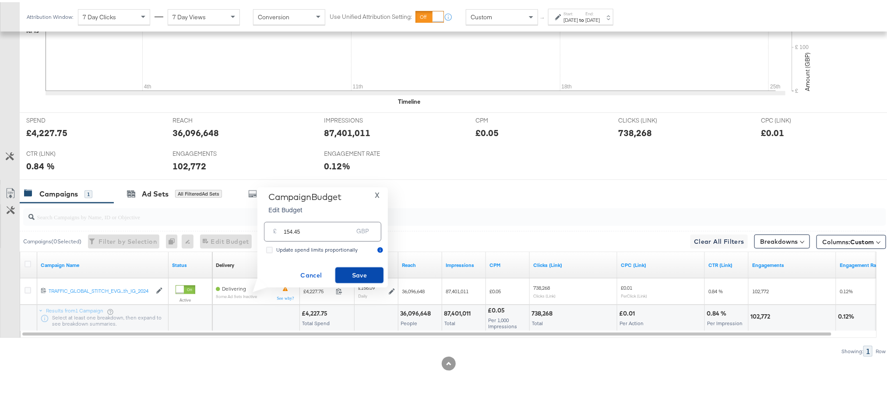
click at [348, 273] on span "Save" at bounding box center [359, 273] width 41 height 11
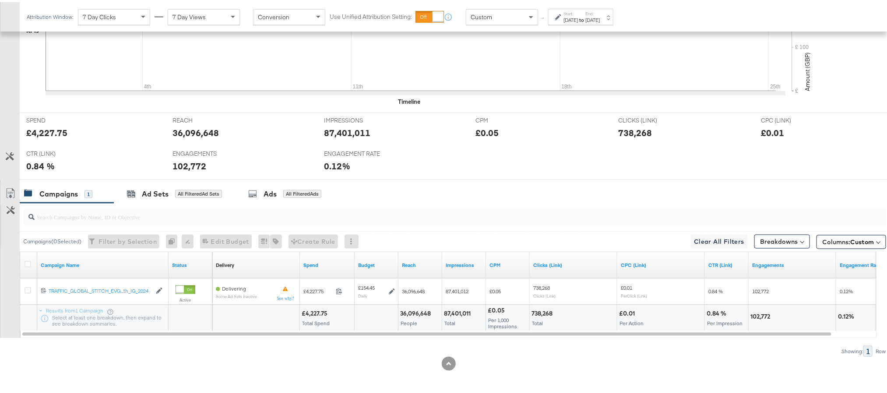
scroll to position [0, 0]
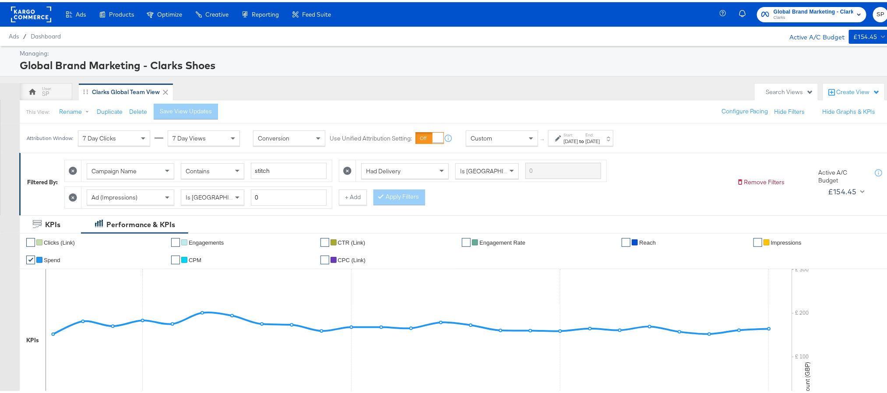
click at [600, 133] on label "End:" at bounding box center [592, 133] width 14 height 6
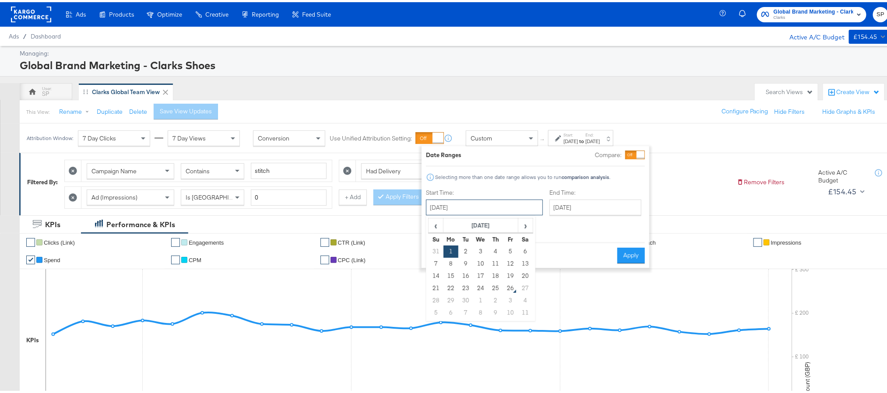
click at [499, 205] on input "September 1st 2025" at bounding box center [484, 205] width 117 height 16
click at [480, 285] on td "24" at bounding box center [480, 286] width 15 height 12
type input "September 24th 2025"
click at [632, 251] on button "Apply" at bounding box center [634, 254] width 28 height 16
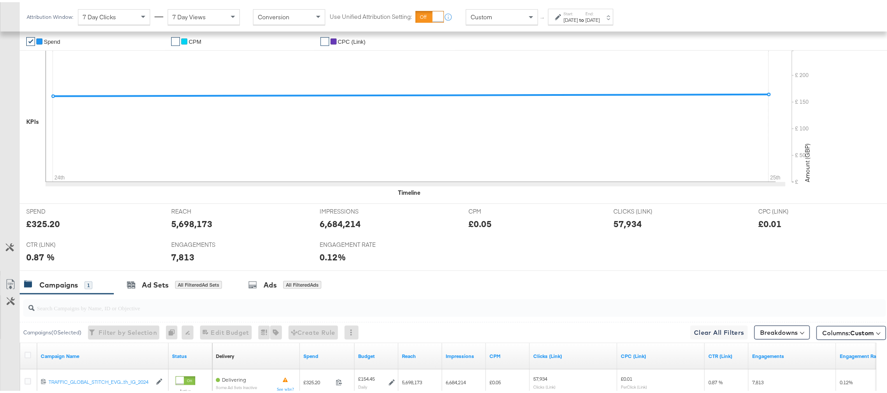
scroll to position [222, 0]
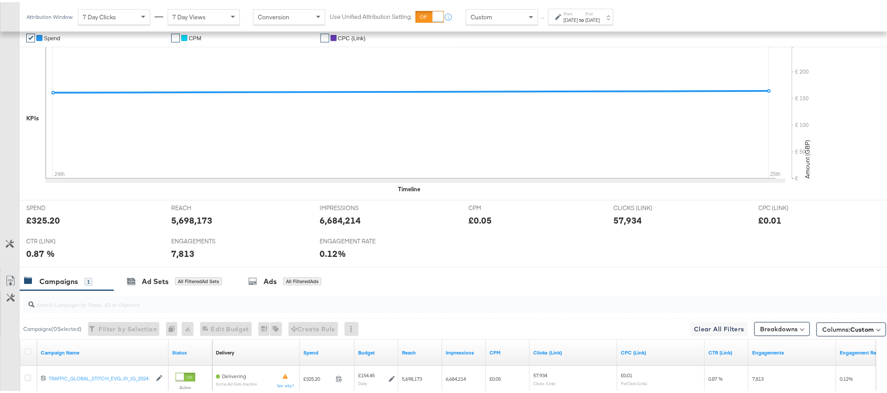
click at [42, 222] on div "£325.20" at bounding box center [43, 218] width 34 height 13
copy div "325.20"
click at [600, 9] on label "End:" at bounding box center [592, 12] width 14 height 6
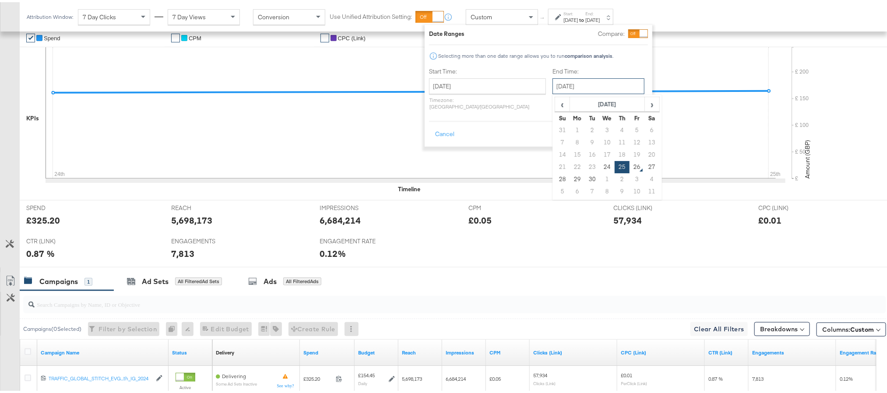
click at [586, 86] on input "September 25th 2025" at bounding box center [598, 84] width 92 height 16
click at [600, 166] on td "24" at bounding box center [607, 165] width 15 height 12
type input "September 24th 2025"
click at [625, 126] on button "Apply" at bounding box center [634, 132] width 28 height 16
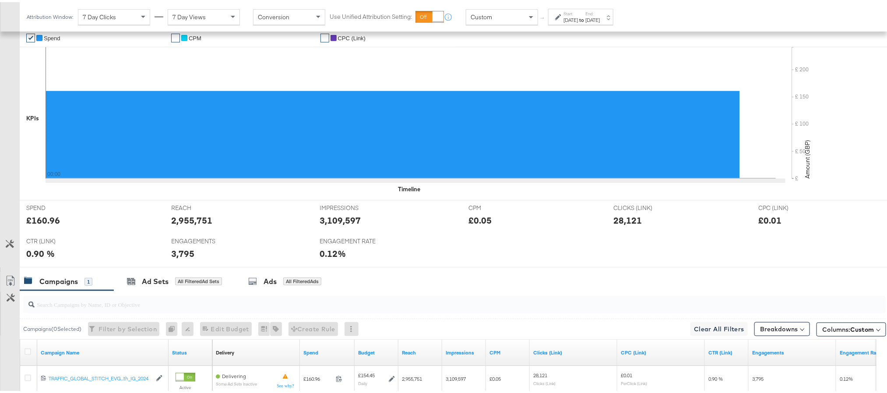
click at [45, 221] on div "£160.96" at bounding box center [43, 218] width 34 height 13
copy div "160.96"
click at [186, 225] on div "2,955,751" at bounding box center [191, 218] width 41 height 13
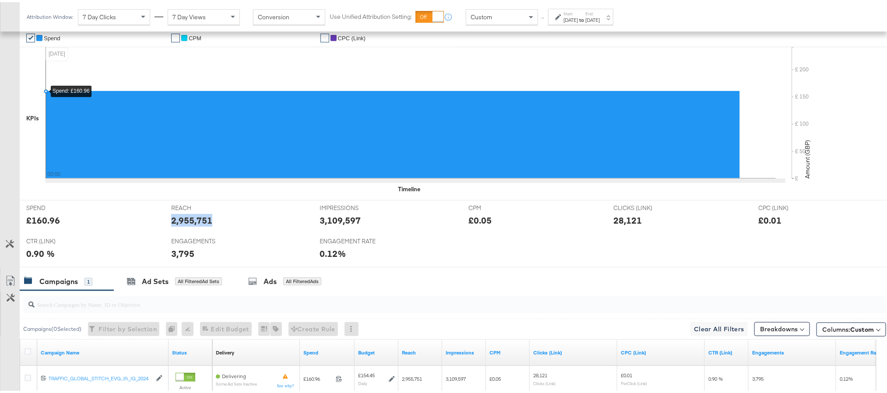
copy div "2,955,751"
click at [342, 220] on div "3,109,597" at bounding box center [340, 218] width 41 height 13
copy div "3,109,597"
click at [342, 220] on div "3,109,597" at bounding box center [340, 218] width 41 height 13
click at [619, 222] on div "28,121" at bounding box center [627, 218] width 28 height 13
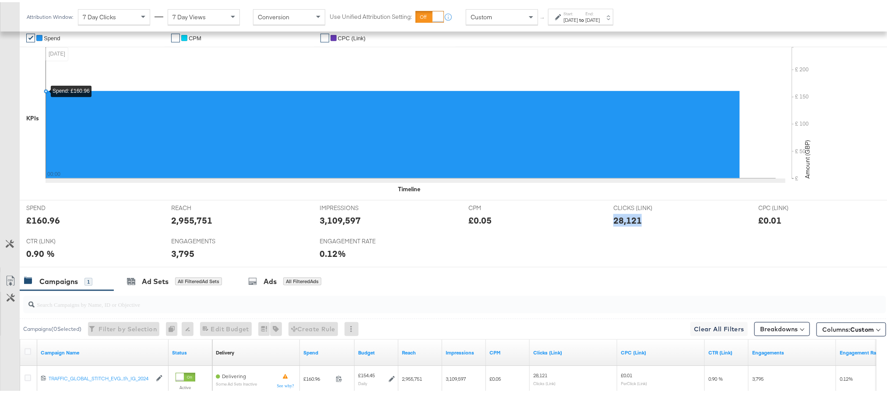
click at [619, 222] on div "28,121" at bounding box center [627, 218] width 28 height 13
copy div "28,121"
click at [183, 250] on div "3,795" at bounding box center [182, 251] width 23 height 13
copy div "3,795"
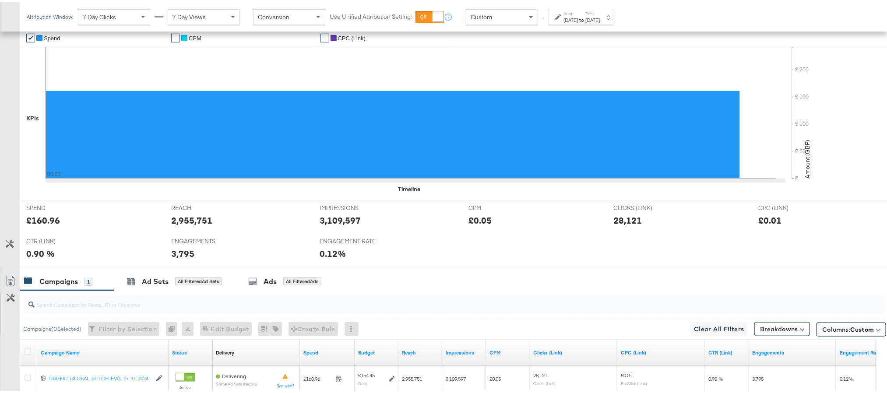
click at [578, 20] on div "Sep 24th 2025" at bounding box center [570, 17] width 14 height 7
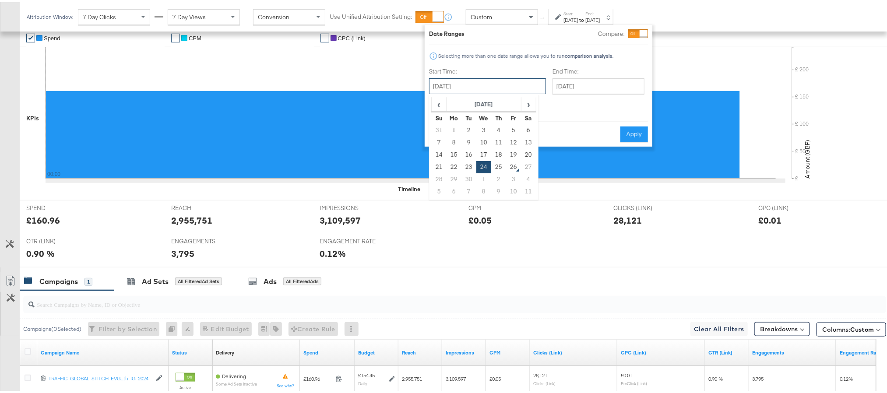
click at [496, 84] on input "September 24th 2025" at bounding box center [487, 84] width 117 height 16
click at [496, 162] on td "25" at bounding box center [498, 165] width 15 height 12
type input "September 25th 2025"
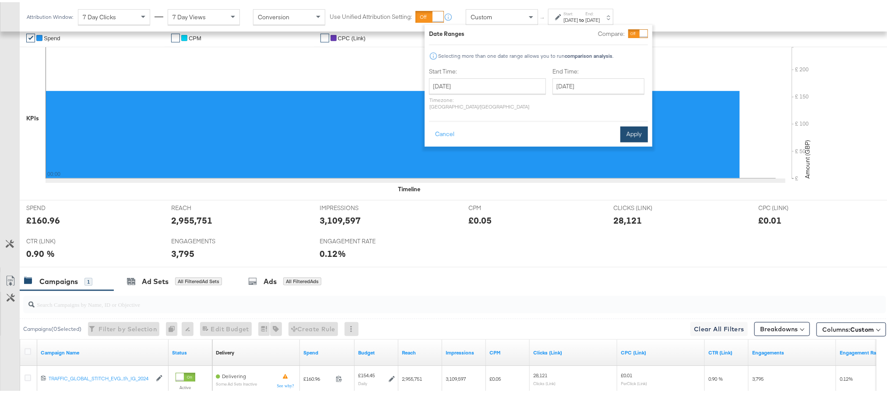
click at [624, 124] on button "Apply" at bounding box center [634, 132] width 28 height 16
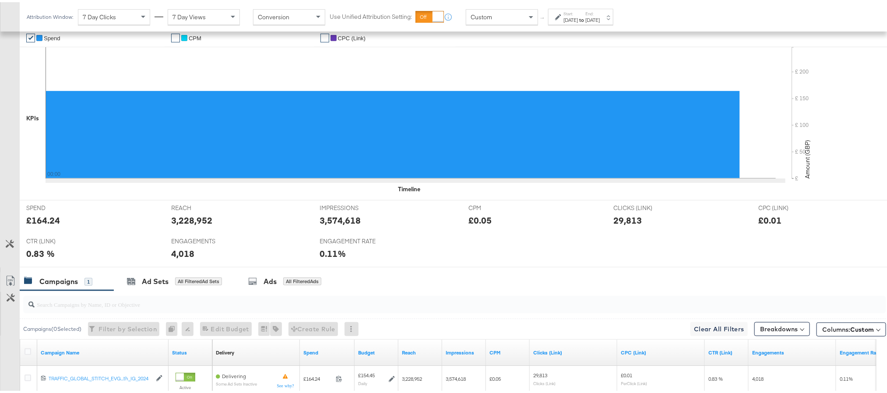
click at [51, 219] on div "£164.24" at bounding box center [43, 218] width 34 height 13
copy div "164.24"
click at [189, 222] on div "3,228,952" at bounding box center [191, 218] width 41 height 13
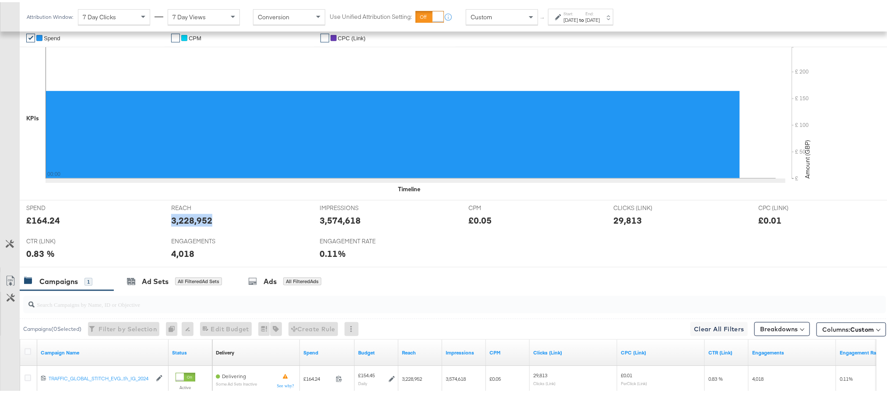
copy div "3,228,952"
click at [341, 216] on div "3,574,618" at bounding box center [340, 218] width 41 height 13
copy div "3,574,618"
click at [619, 218] on div "29,813" at bounding box center [627, 218] width 28 height 13
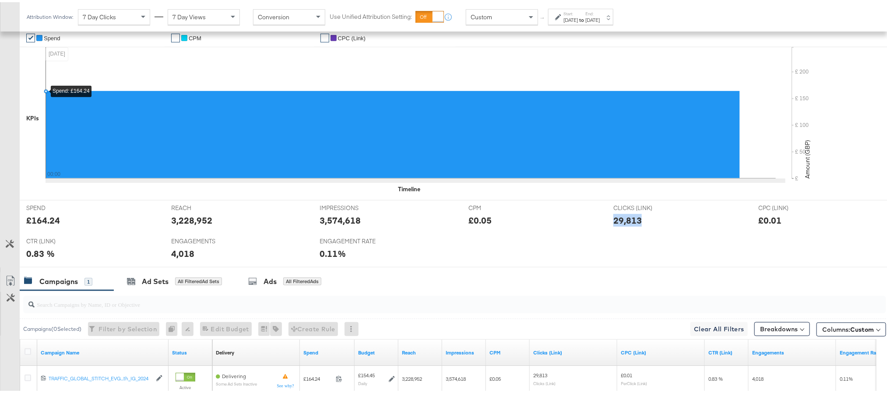
click at [619, 218] on div "29,813" at bounding box center [627, 218] width 28 height 13
copy div "29,813"
click at [175, 257] on div "4,018" at bounding box center [182, 251] width 23 height 13
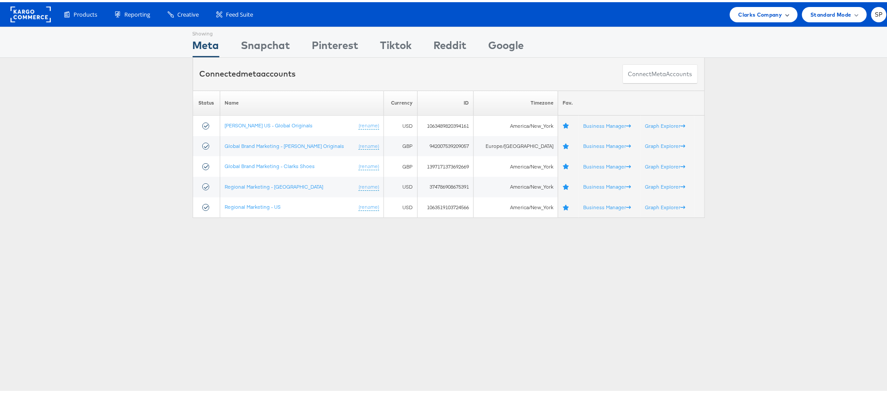
click at [746, 14] on span "Clarks Company" at bounding box center [761, 12] width 44 height 9
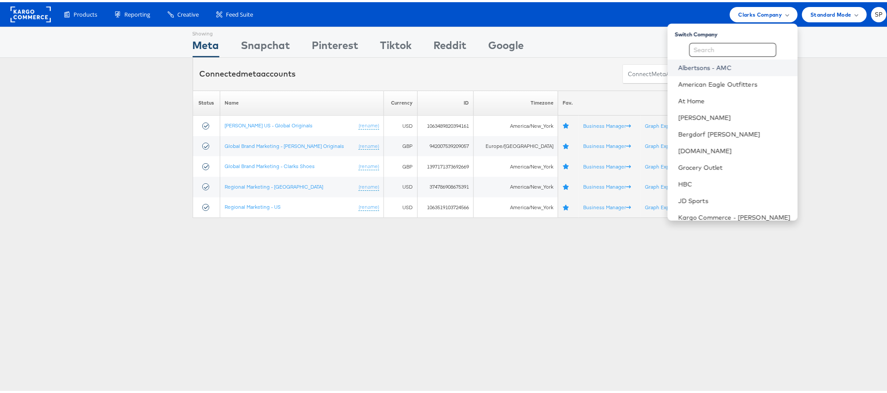
click at [700, 67] on link "Albertsons - AMC" at bounding box center [734, 65] width 113 height 9
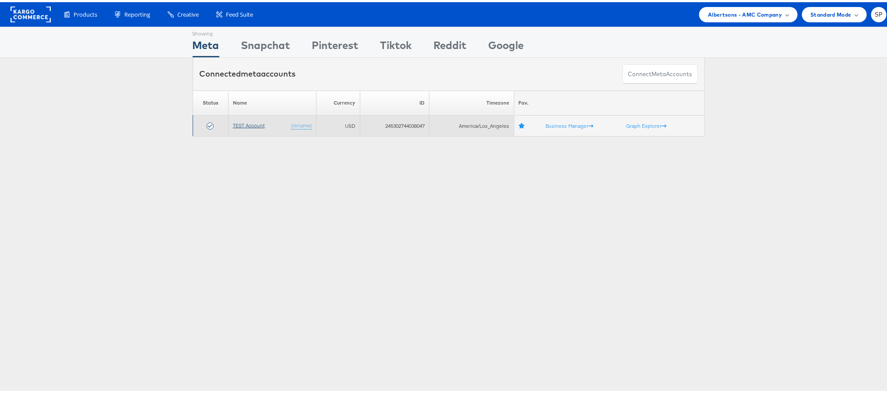
click at [259, 126] on link "TEST Account" at bounding box center [249, 123] width 32 height 7
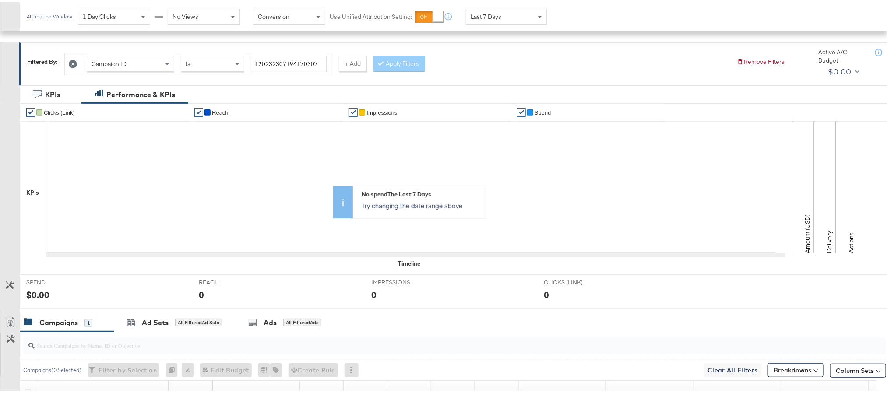
scroll to position [241, 0]
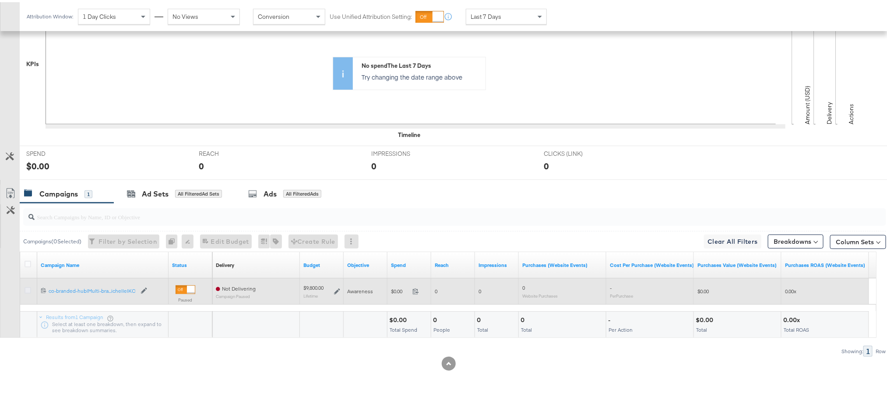
click at [25, 289] on icon at bounding box center [28, 288] width 7 height 7
click at [0, 0] on input "checkbox" at bounding box center [0, 0] width 0 height 0
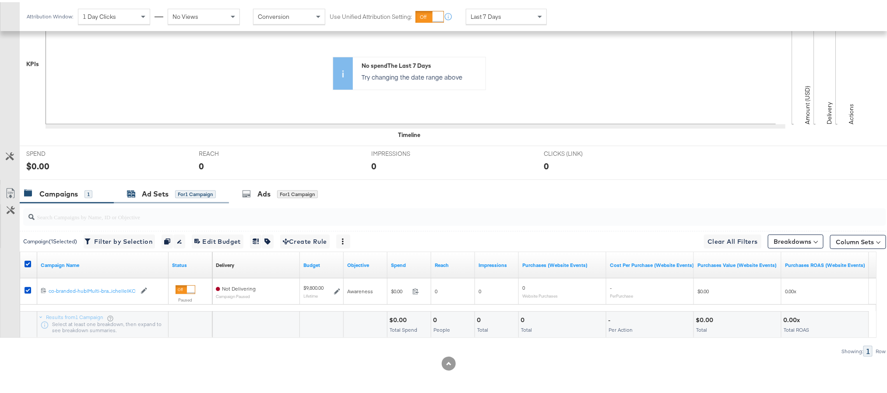
click at [142, 194] on div "Ad Sets" at bounding box center [155, 192] width 27 height 10
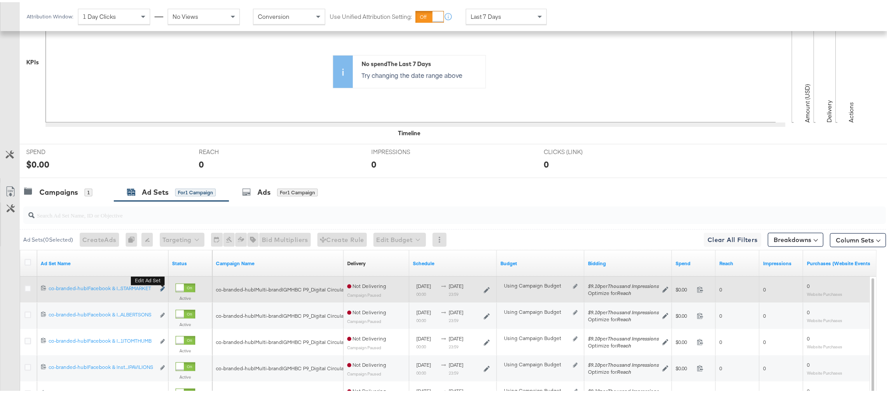
click at [163, 288] on icon "link" at bounding box center [162, 287] width 4 height 5
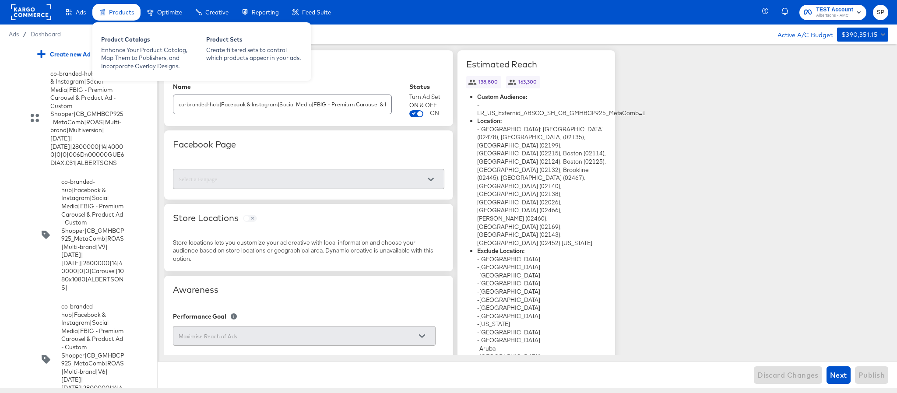
scroll to position [1161, 0]
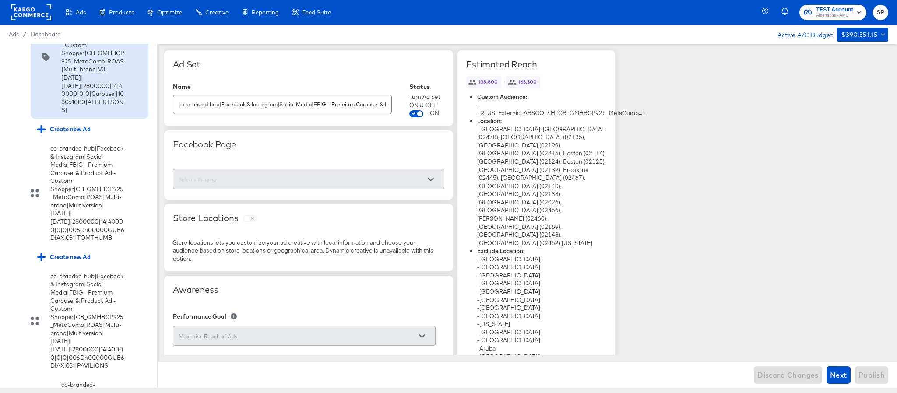
click at [11, 7] on icon at bounding box center [13, 3] width 7 height 7
click at [0, 0] on input "checkbox" at bounding box center [0, 0] width 0 height 0
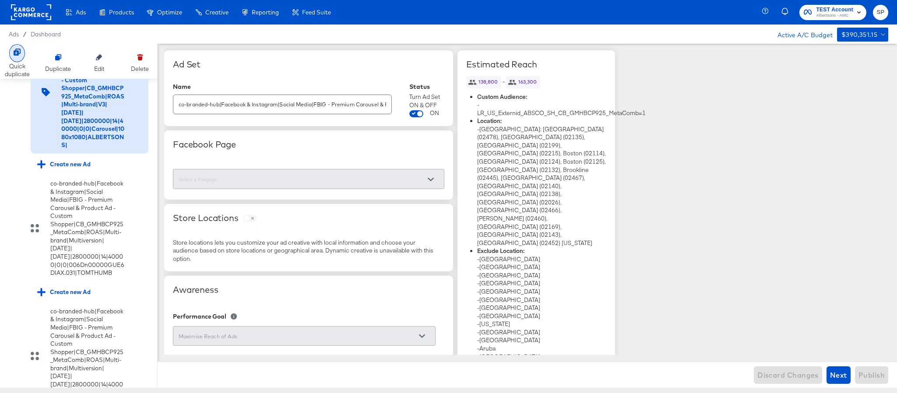
click at [15, 62] on div "Quick duplicate" at bounding box center [17, 70] width 25 height 16
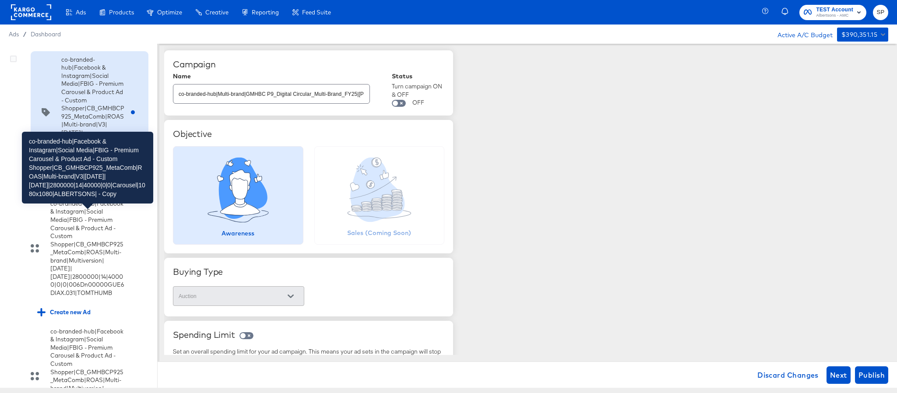
scroll to position [1231, 0]
click at [109, 169] on div "co-branded-hub|Facebook & Instagram|Social Media|FBIG - Premium Carousel & Prod…" at bounding box center [92, 112] width 63 height 114
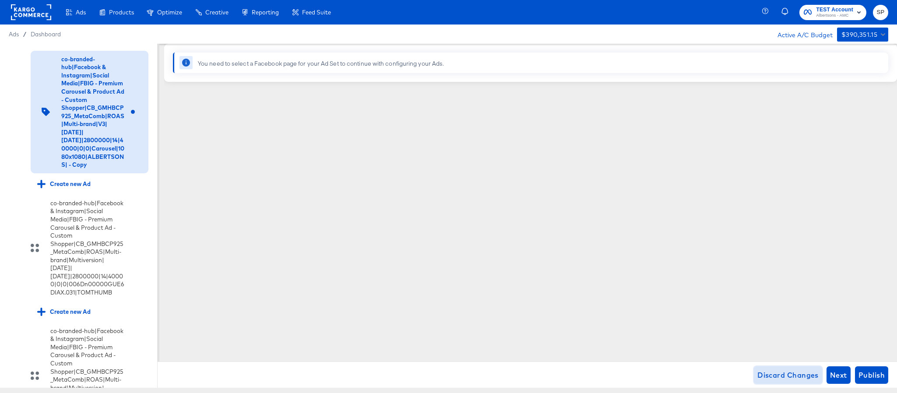
click at [812, 377] on span "Discard Changes" at bounding box center [787, 375] width 61 height 12
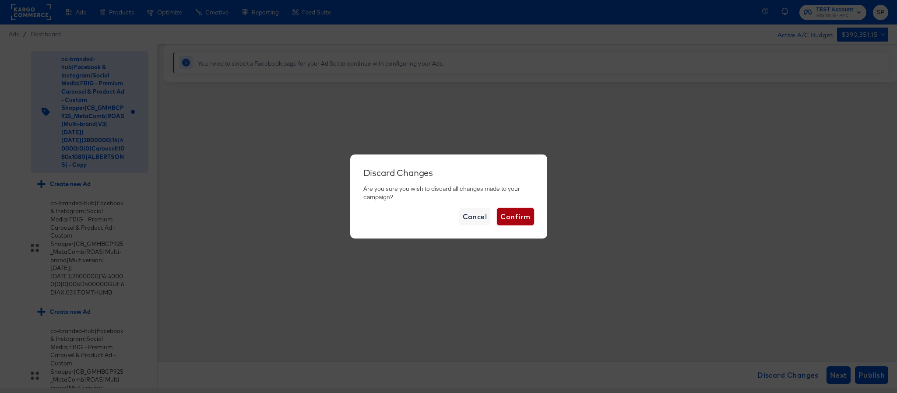
click at [506, 217] on span "Confirm" at bounding box center [515, 217] width 30 height 12
